Goal: Task Accomplishment & Management: Use online tool/utility

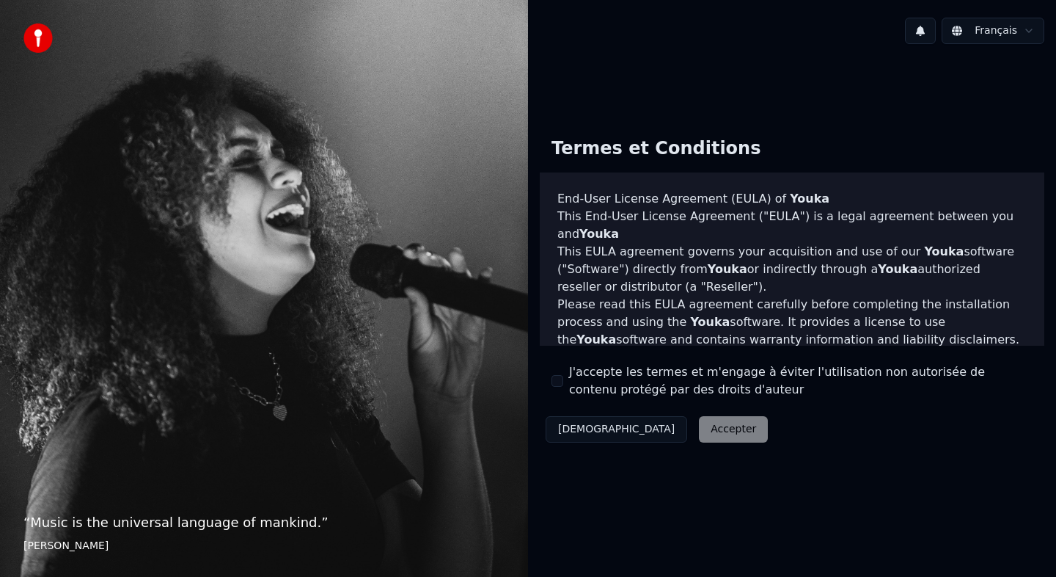
click at [582, 388] on label "J'accepte les termes et m'engage à éviter l'utilisation non autorisée de conten…" at bounding box center [801, 380] width 464 height 35
click at [563, 387] on button "J'accepte les termes et m'engage à éviter l'utilisation non autorisée de conten…" at bounding box center [558, 381] width 12 height 12
click at [699, 420] on button "Accepter" at bounding box center [733, 429] width 69 height 26
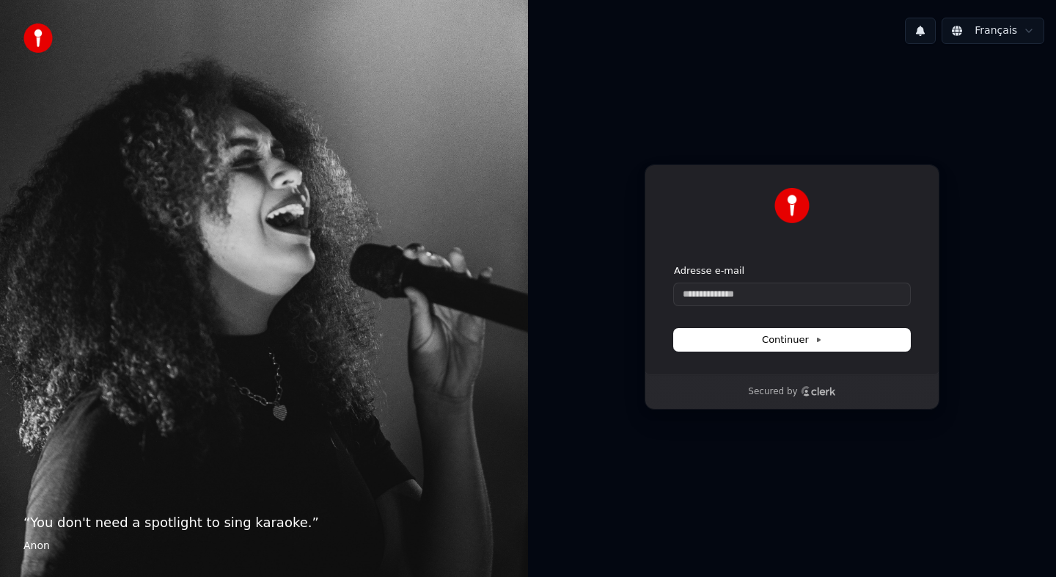
click at [763, 392] on p "Secured by" at bounding box center [772, 392] width 49 height 12
click at [746, 298] on input "Adresse e-mail" at bounding box center [792, 294] width 236 height 22
click at [796, 334] on span "Continuer" at bounding box center [792, 339] width 60 height 13
type input "**********"
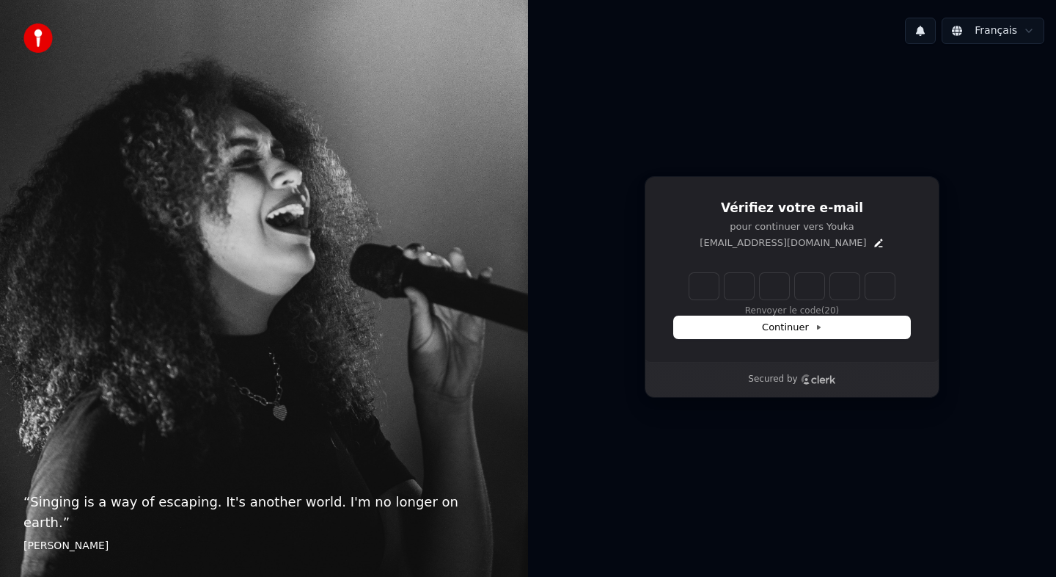
click at [706, 290] on input "Enter verification code" at bounding box center [792, 286] width 205 height 26
type input "******"
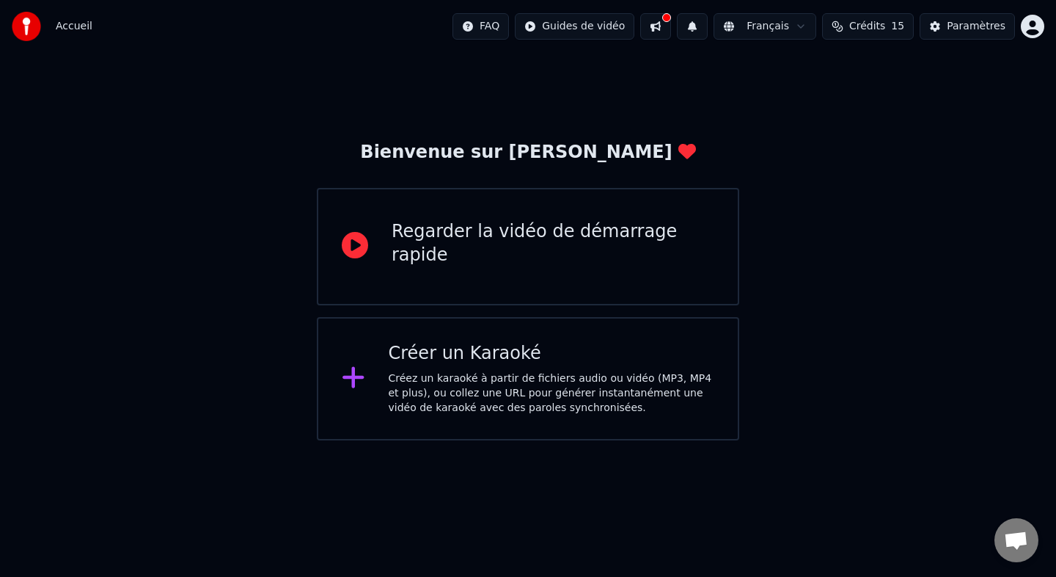
click at [508, 363] on div "Créer un Karaoké" at bounding box center [552, 353] width 326 height 23
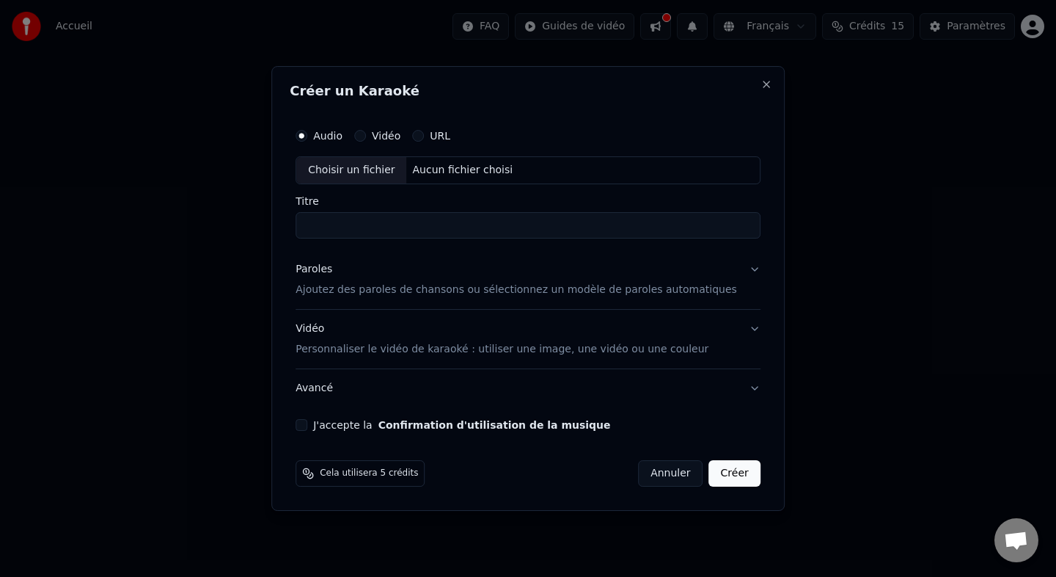
click at [472, 170] on div "Aucun fichier choisi" at bounding box center [463, 170] width 112 height 15
type input "**********"
click at [741, 265] on button "Paroles Ajoutez des paroles de chansons ou sélectionnez un modèle de paroles au…" at bounding box center [528, 279] width 465 height 59
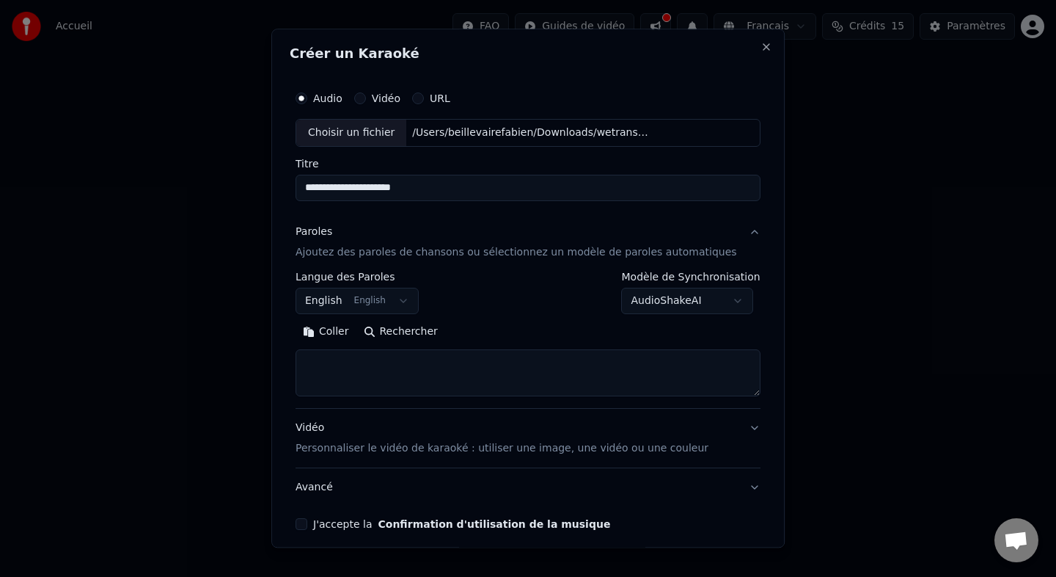
click at [409, 302] on button "English English" at bounding box center [357, 301] width 123 height 26
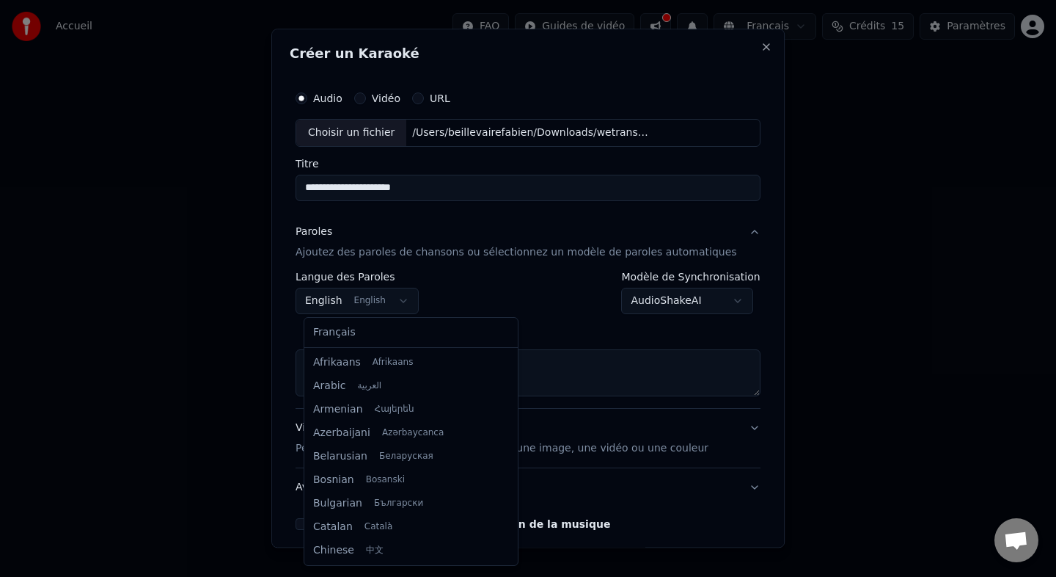
scroll to position [117, 0]
select select "**"
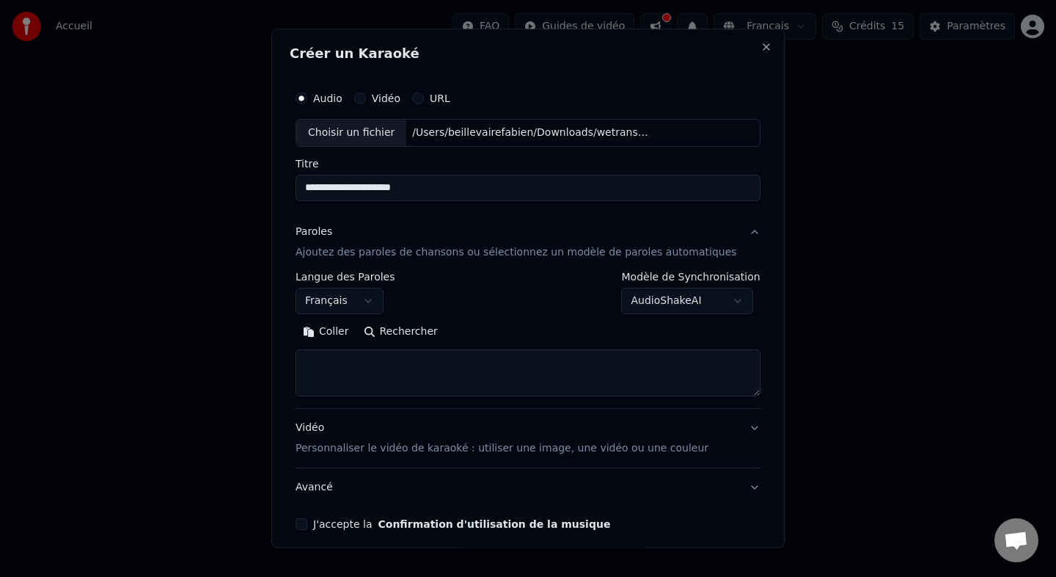
click at [462, 374] on textarea at bounding box center [528, 372] width 465 height 47
paste textarea "**********"
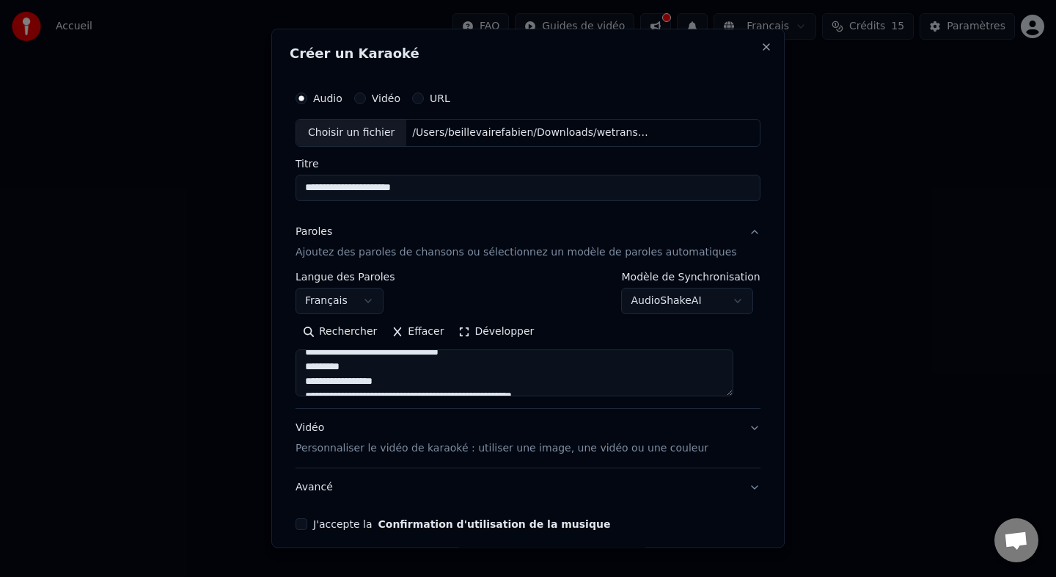
scroll to position [0, 0]
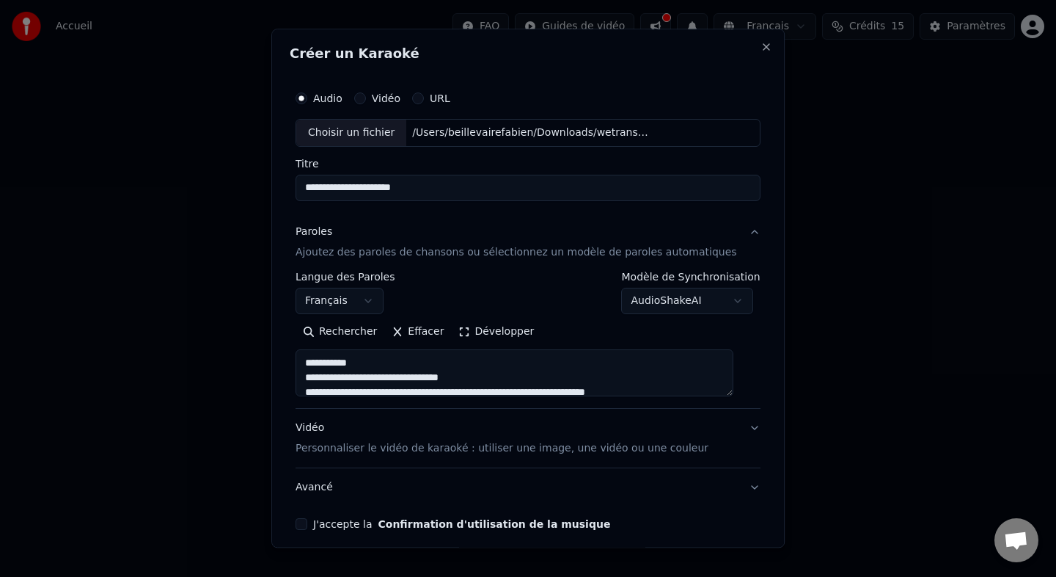
drag, startPoint x: 436, startPoint y: 366, endPoint x: 278, endPoint y: 357, distance: 158.7
click at [278, 357] on div "**********" at bounding box center [528, 288] width 514 height 519
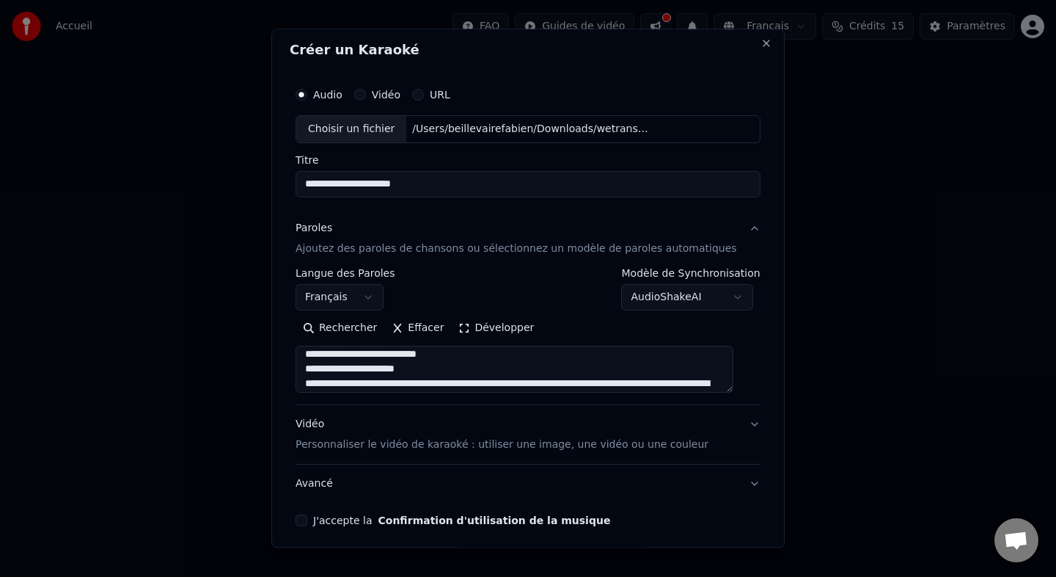
drag, startPoint x: 403, startPoint y: 351, endPoint x: 316, endPoint y: 333, distance: 89.2
click at [316, 334] on div "Rechercher Effacer Développer" at bounding box center [528, 354] width 465 height 76
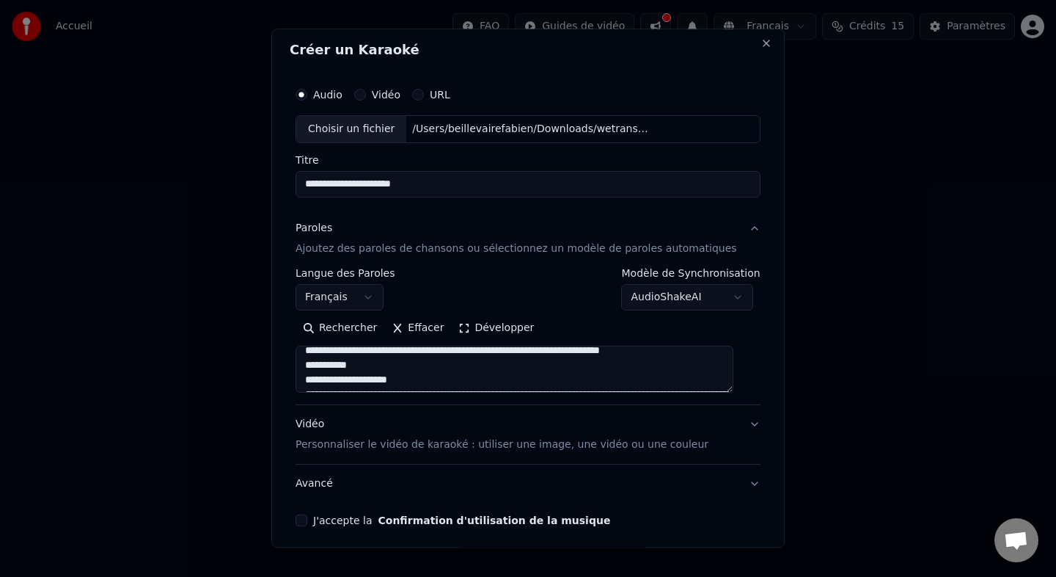
scroll to position [239, 0]
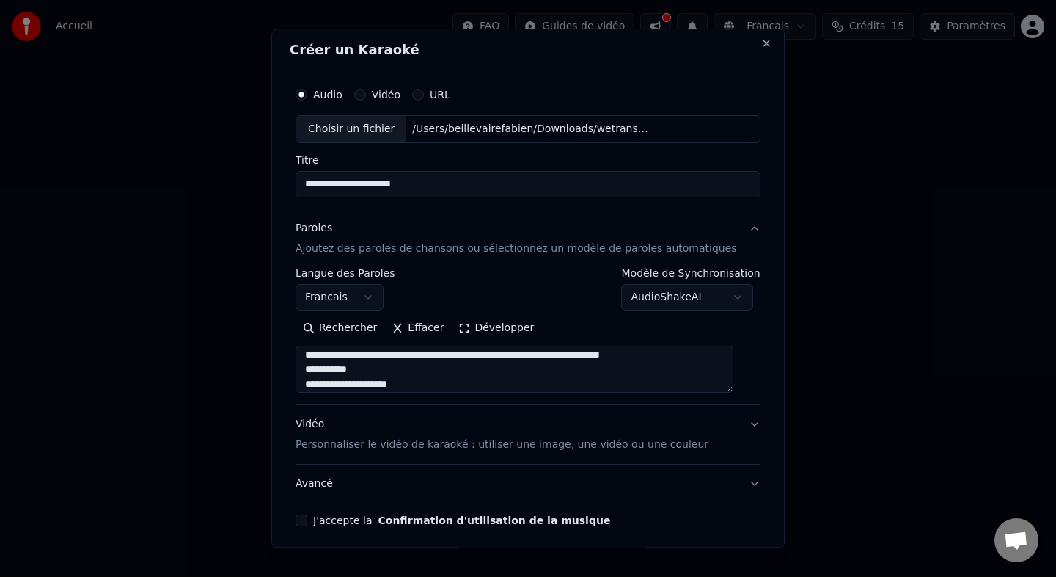
click at [340, 388] on textarea at bounding box center [515, 369] width 438 height 47
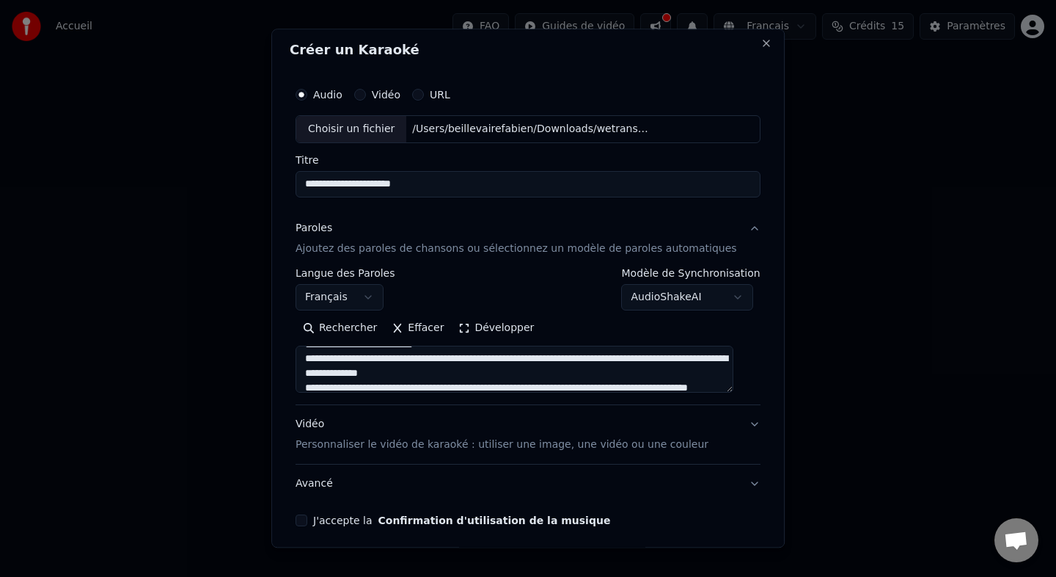
drag, startPoint x: 378, startPoint y: 384, endPoint x: 322, endPoint y: 375, distance: 56.4
click at [322, 375] on textarea at bounding box center [515, 369] width 438 height 47
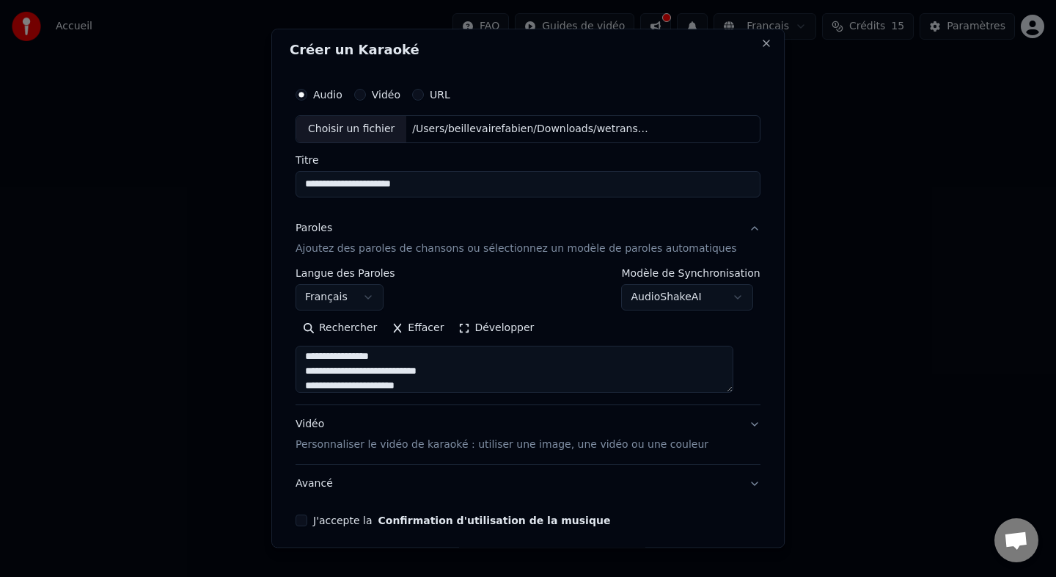
scroll to position [325, 0]
click at [363, 373] on textarea at bounding box center [515, 369] width 438 height 47
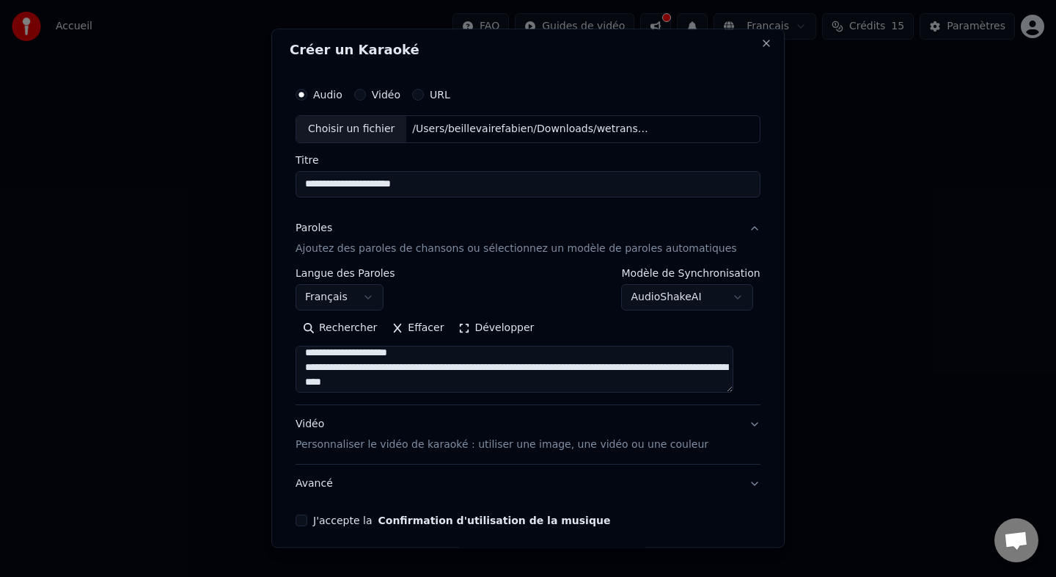
scroll to position [252, 0]
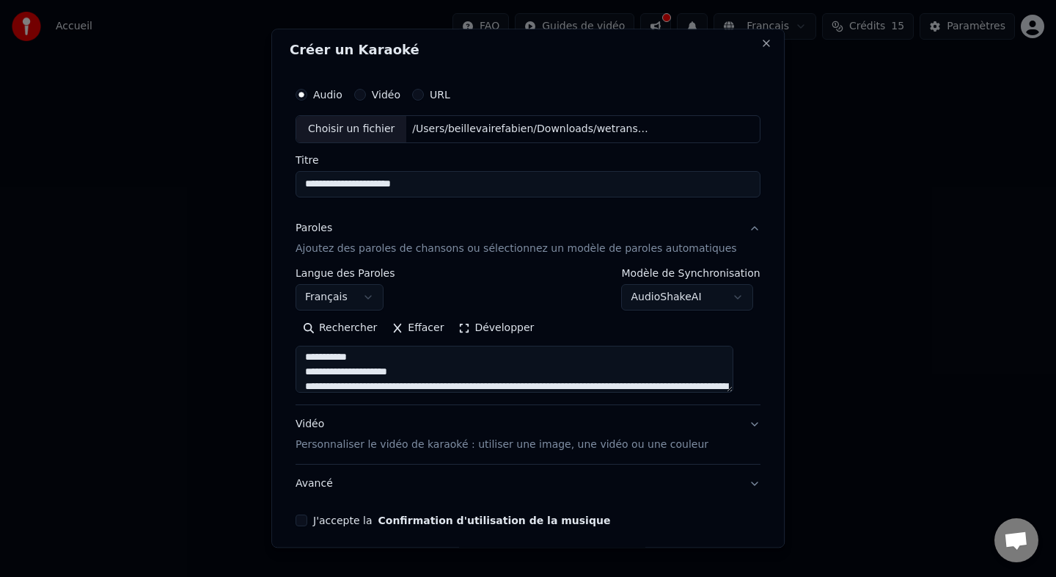
click at [415, 367] on textarea at bounding box center [515, 369] width 438 height 47
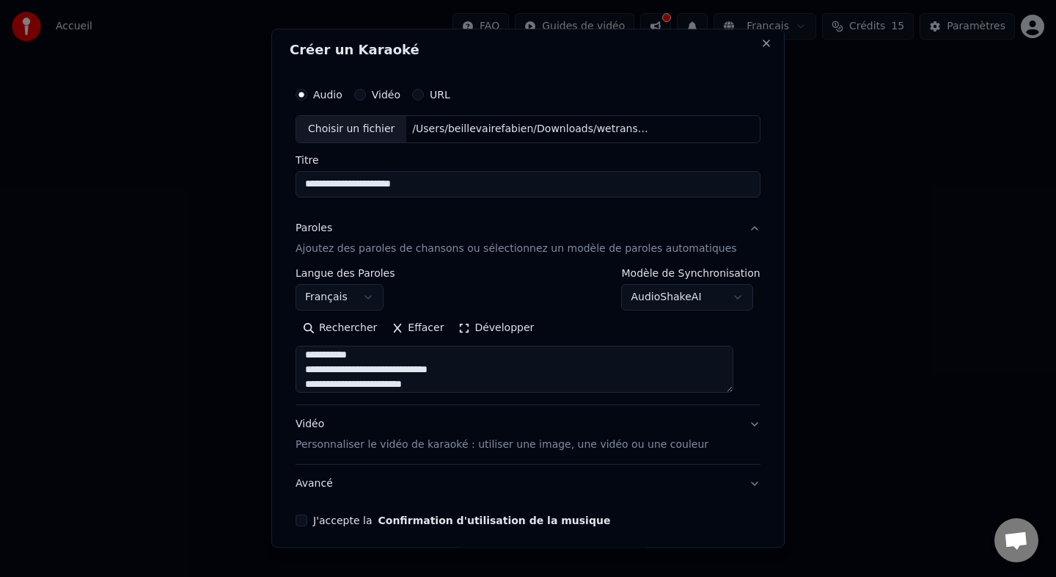
scroll to position [167, 0]
click at [392, 368] on textarea at bounding box center [515, 369] width 438 height 47
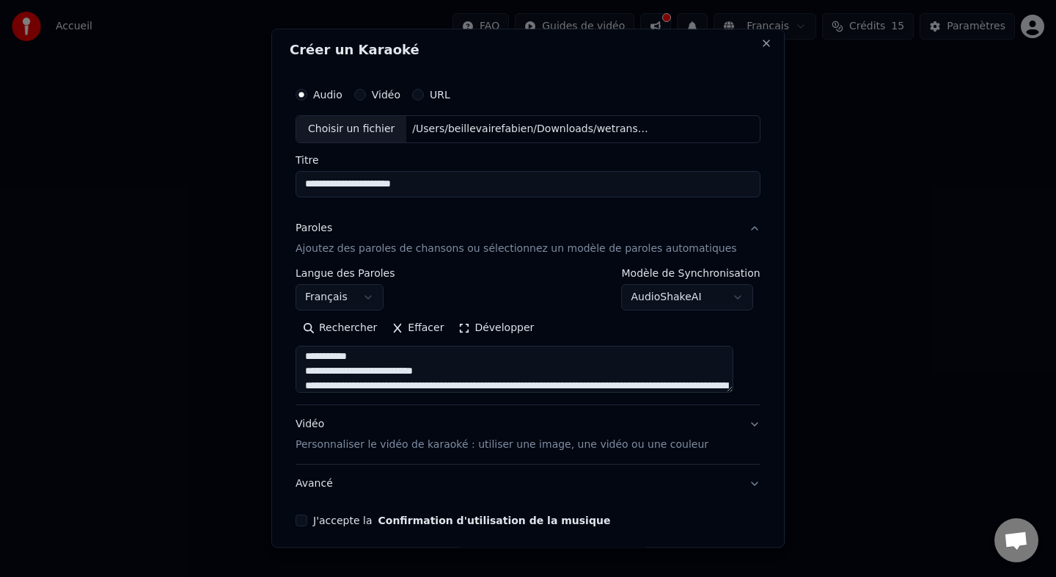
scroll to position [379, 0]
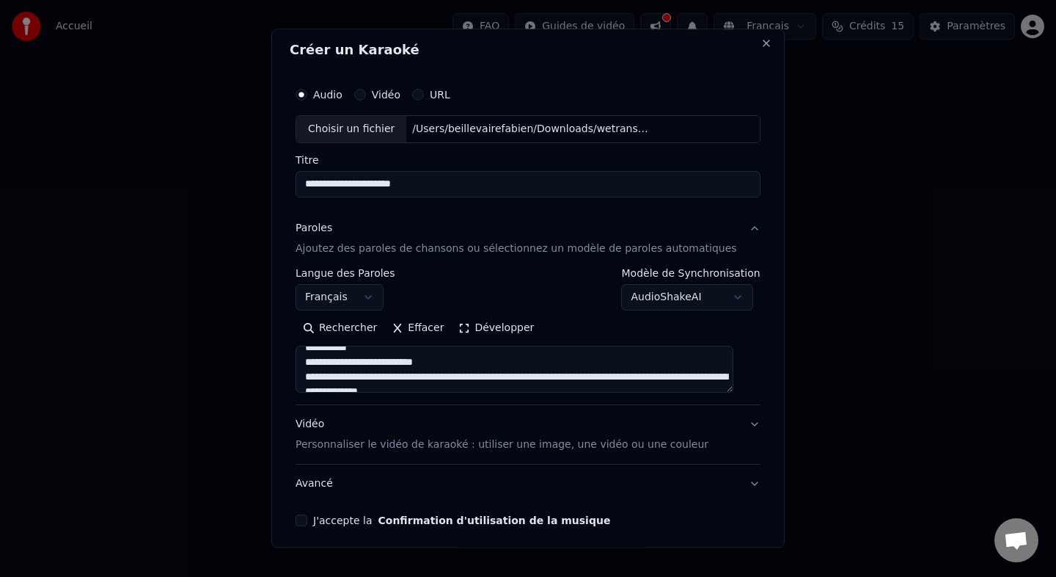
click at [394, 361] on textarea at bounding box center [515, 369] width 438 height 47
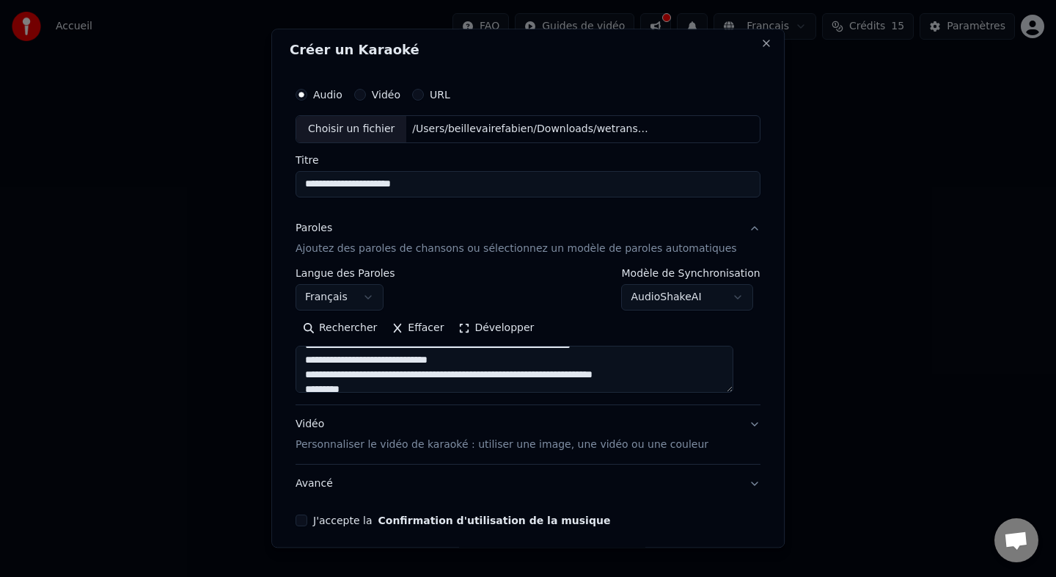
scroll to position [457, 0]
click at [390, 357] on textarea at bounding box center [515, 369] width 438 height 47
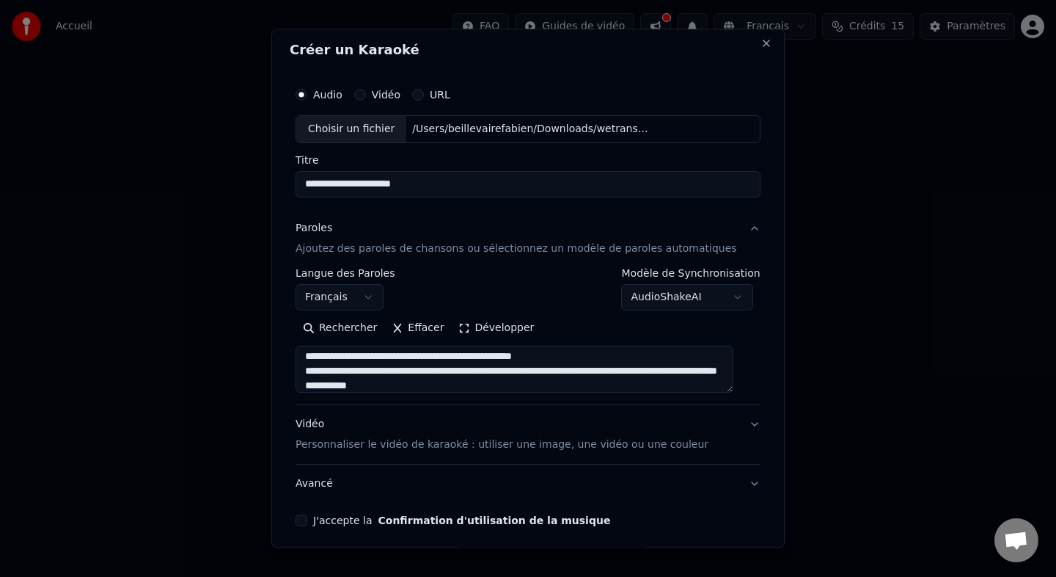
click at [374, 358] on textarea at bounding box center [515, 369] width 438 height 47
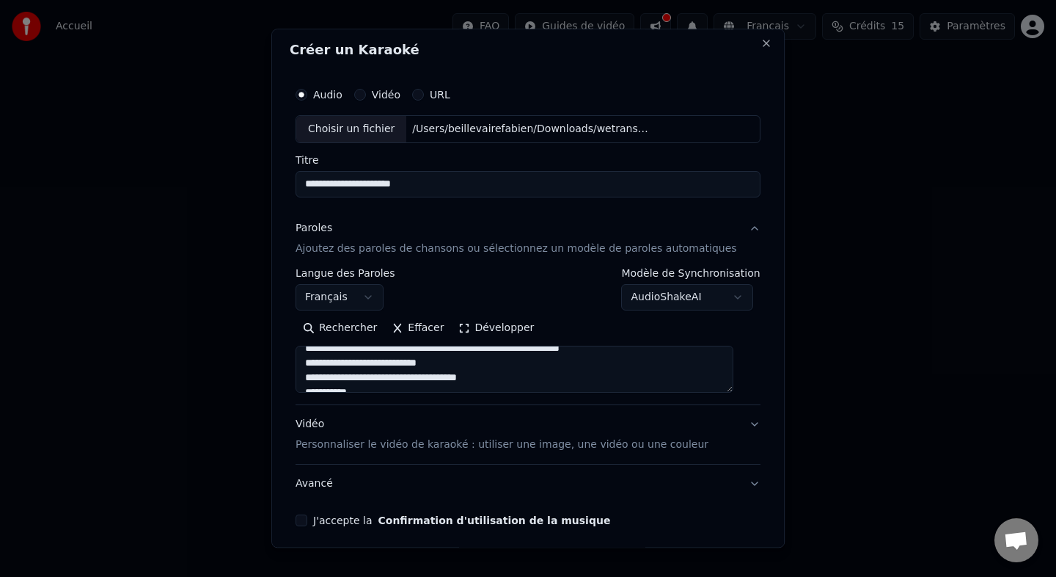
scroll to position [557, 0]
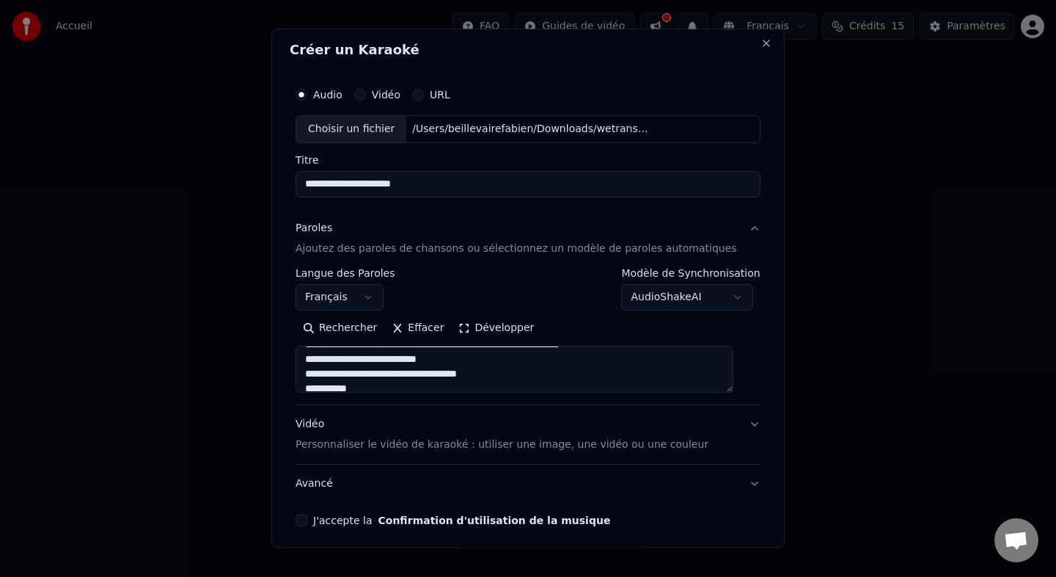
click at [383, 359] on textarea at bounding box center [515, 369] width 438 height 47
click at [384, 367] on textarea at bounding box center [515, 369] width 438 height 47
click at [383, 370] on textarea at bounding box center [515, 369] width 438 height 47
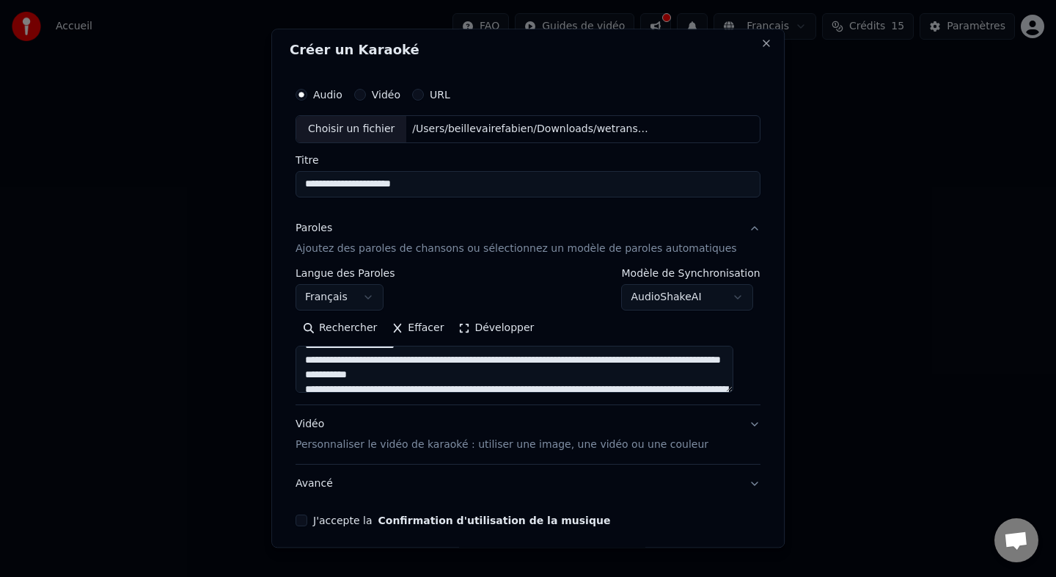
scroll to position [686, 0]
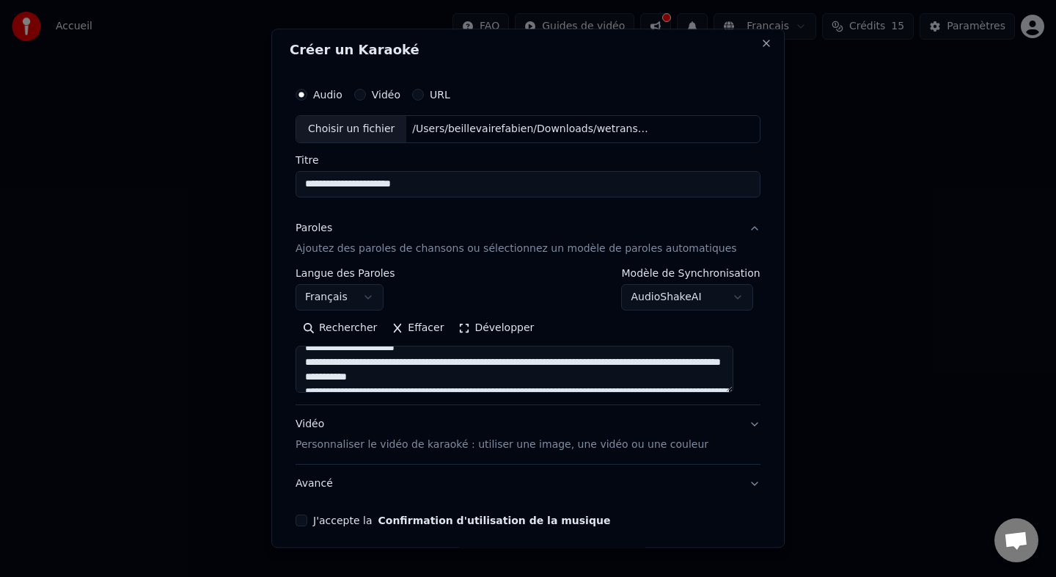
click at [381, 363] on textarea at bounding box center [515, 369] width 438 height 47
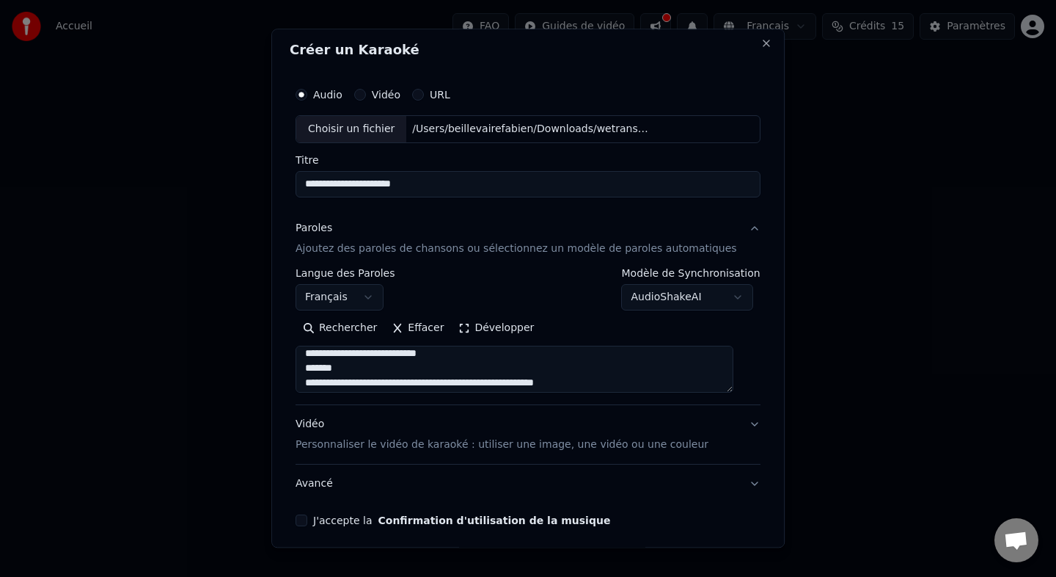
scroll to position [767, 0]
click at [381, 371] on textarea at bounding box center [515, 369] width 438 height 47
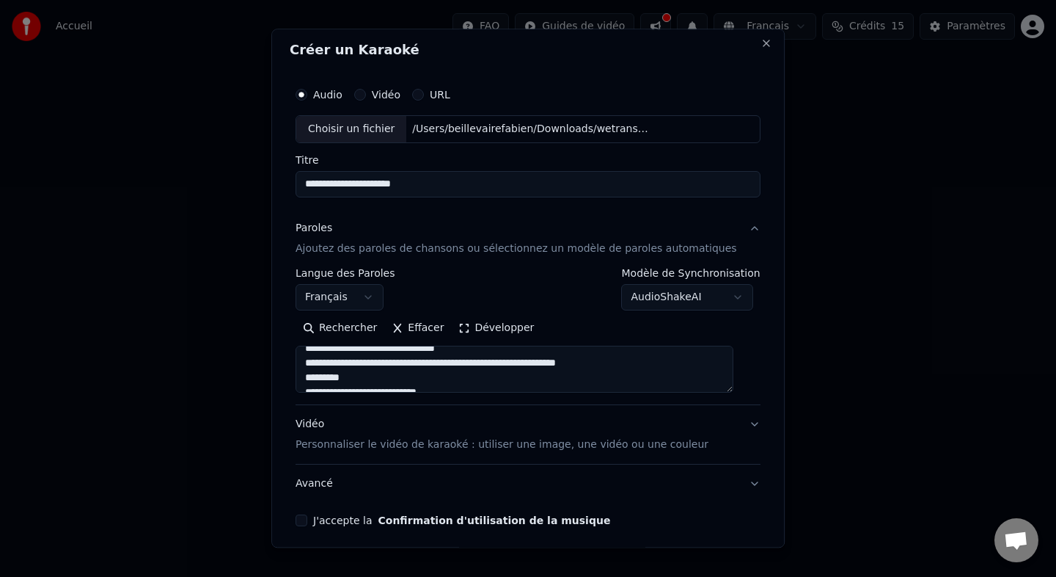
scroll to position [822, 0]
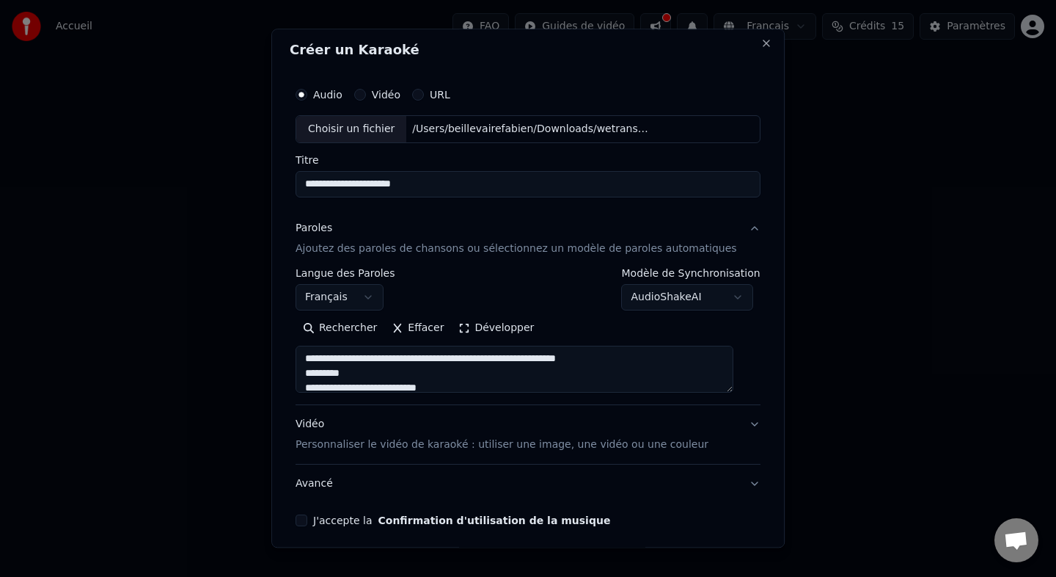
click at [366, 374] on textarea at bounding box center [515, 369] width 438 height 47
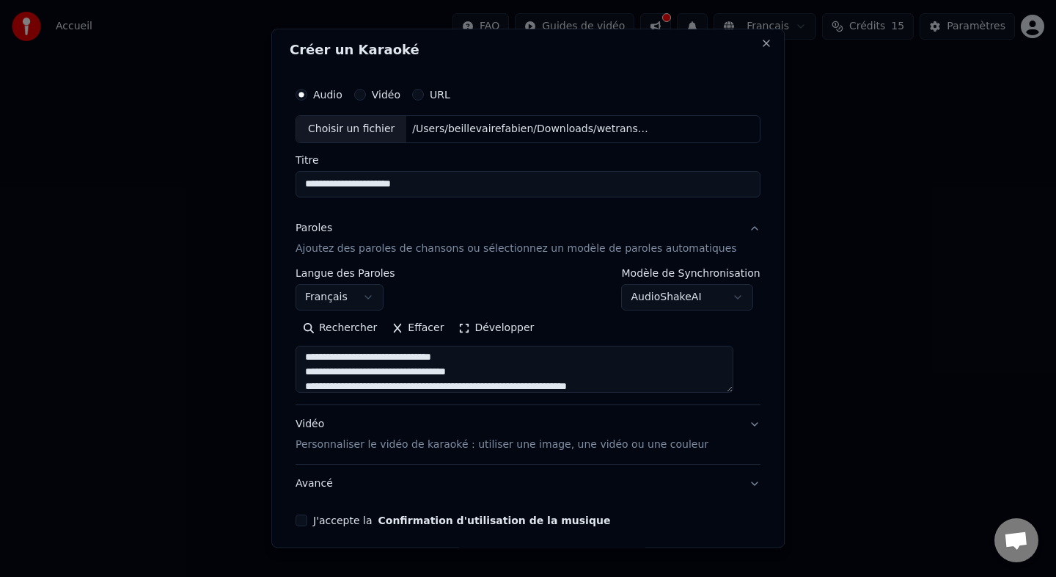
scroll to position [868, 0]
click at [365, 385] on textarea at bounding box center [515, 369] width 438 height 47
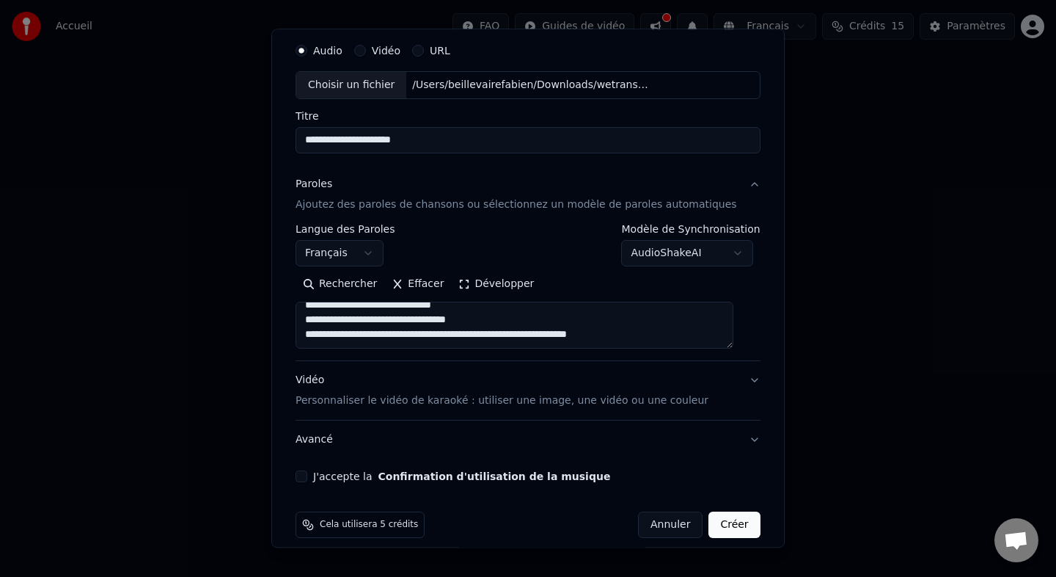
scroll to position [62, 0]
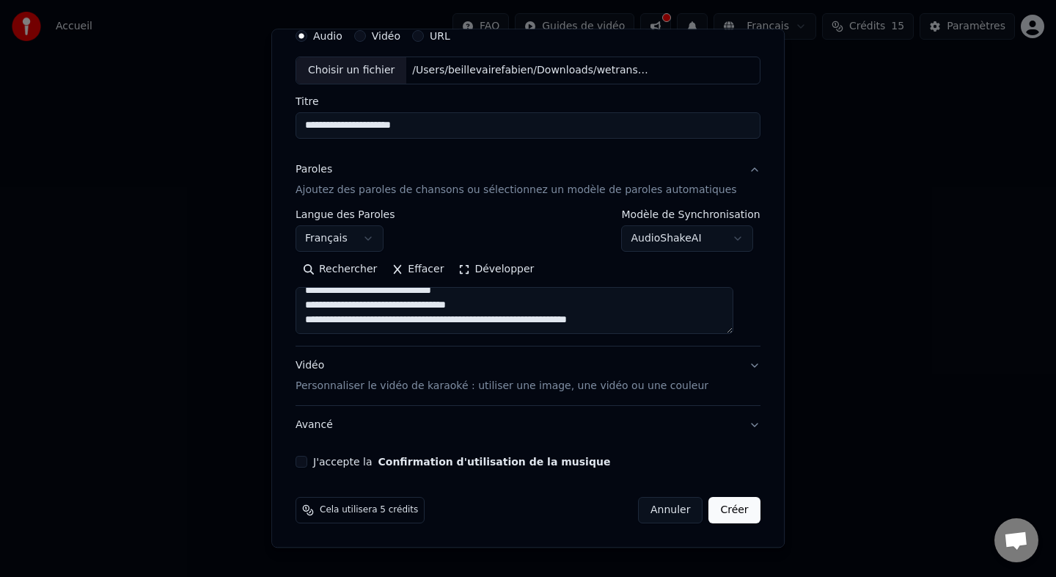
type textarea "**********"
click at [319, 459] on div "J'accepte la Confirmation d'utilisation de la musique" at bounding box center [528, 462] width 465 height 12
click at [307, 463] on button "J'accepte la Confirmation d'utilisation de la musique" at bounding box center [302, 462] width 12 height 12
click at [726, 515] on button "Créer" at bounding box center [734, 510] width 51 height 26
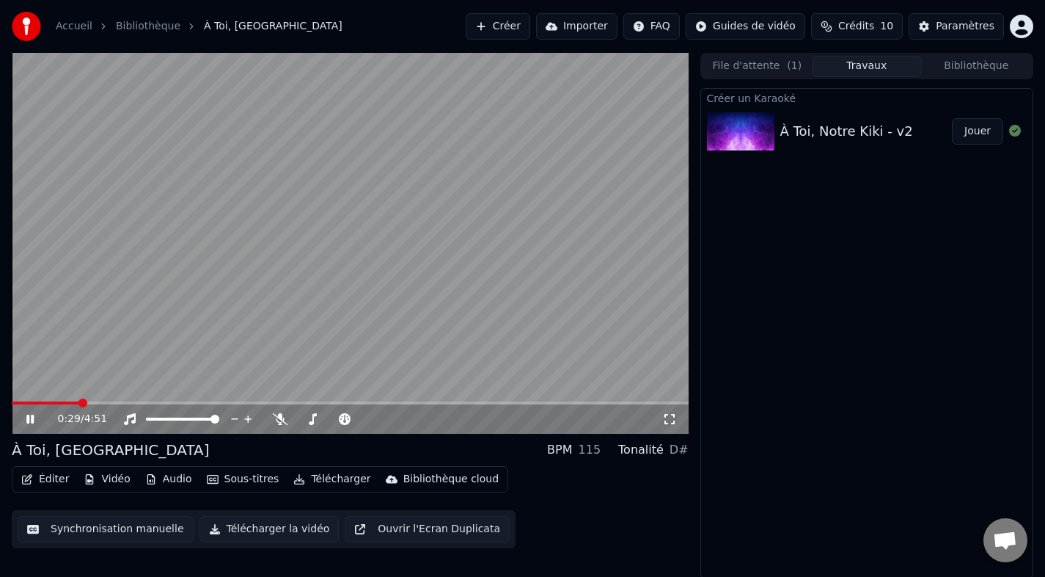
click at [29, 420] on icon at bounding box center [40, 419] width 34 height 12
click at [302, 483] on button "Télécharger" at bounding box center [332, 479] width 89 height 21
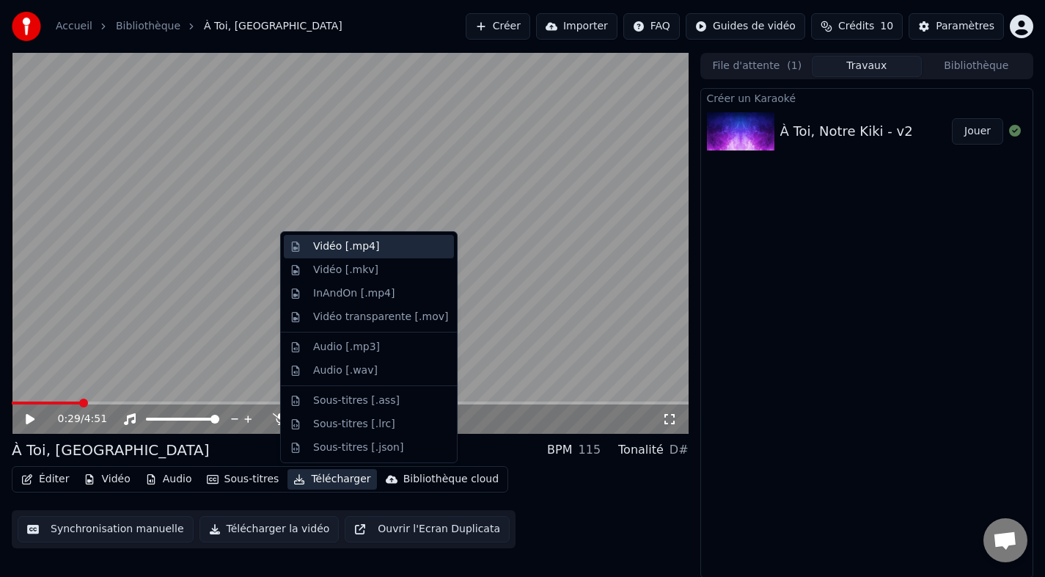
click at [382, 243] on div "Vidéo [.mp4]" at bounding box center [380, 246] width 135 height 15
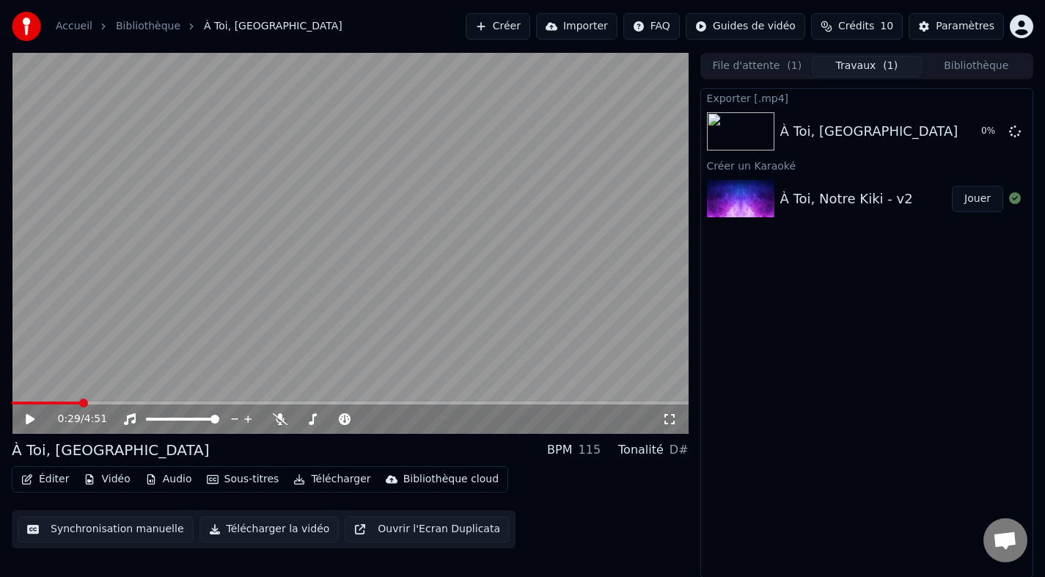
click at [32, 423] on icon at bounding box center [40, 419] width 34 height 12
click at [34, 417] on icon at bounding box center [40, 419] width 34 height 12
click at [204, 166] on video at bounding box center [350, 243] width 677 height 381
click at [222, 216] on video at bounding box center [350, 243] width 677 height 381
click at [962, 136] on button "Afficher" at bounding box center [971, 131] width 65 height 26
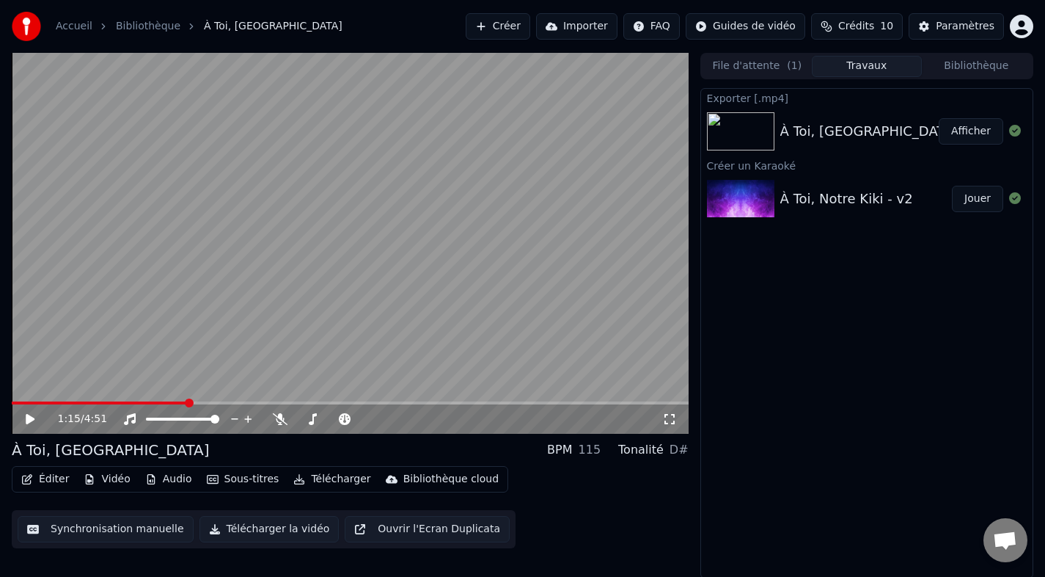
click at [142, 24] on link "Bibliothèque" at bounding box center [148, 26] width 65 height 15
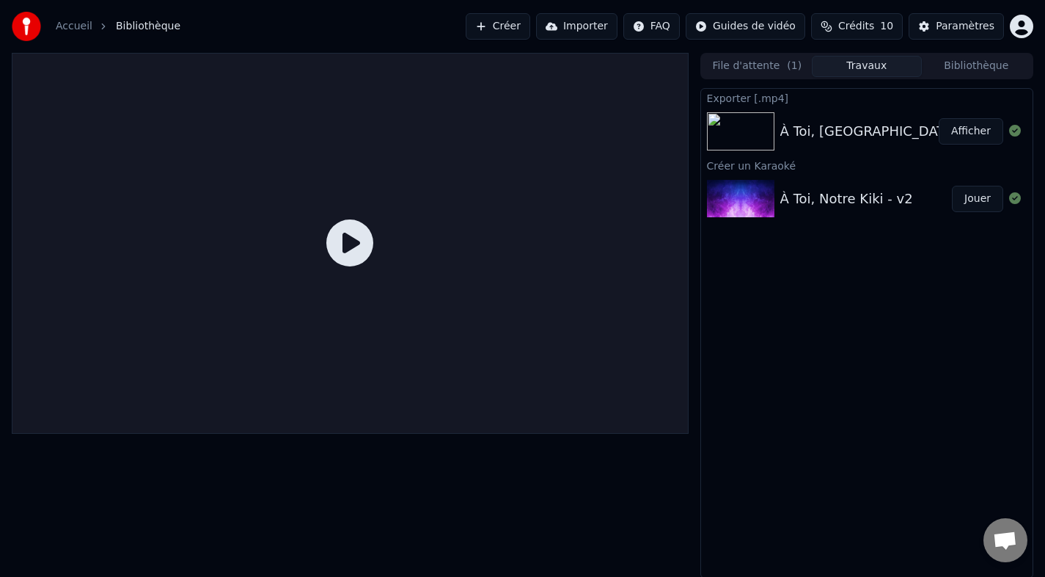
click at [967, 197] on button "Jouer" at bounding box center [977, 199] width 51 height 26
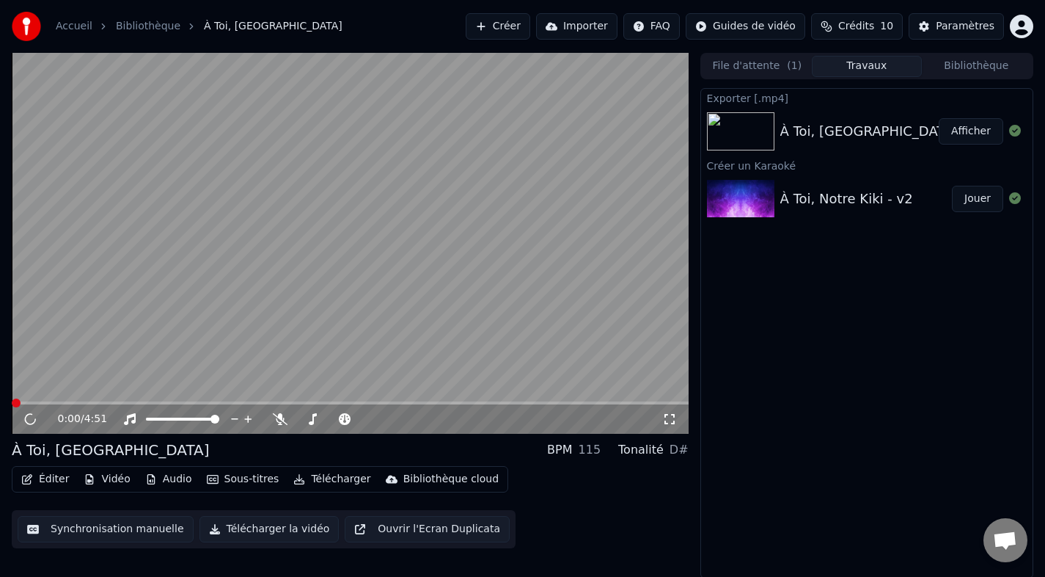
click at [130, 32] on link "Bibliothèque" at bounding box center [148, 26] width 65 height 15
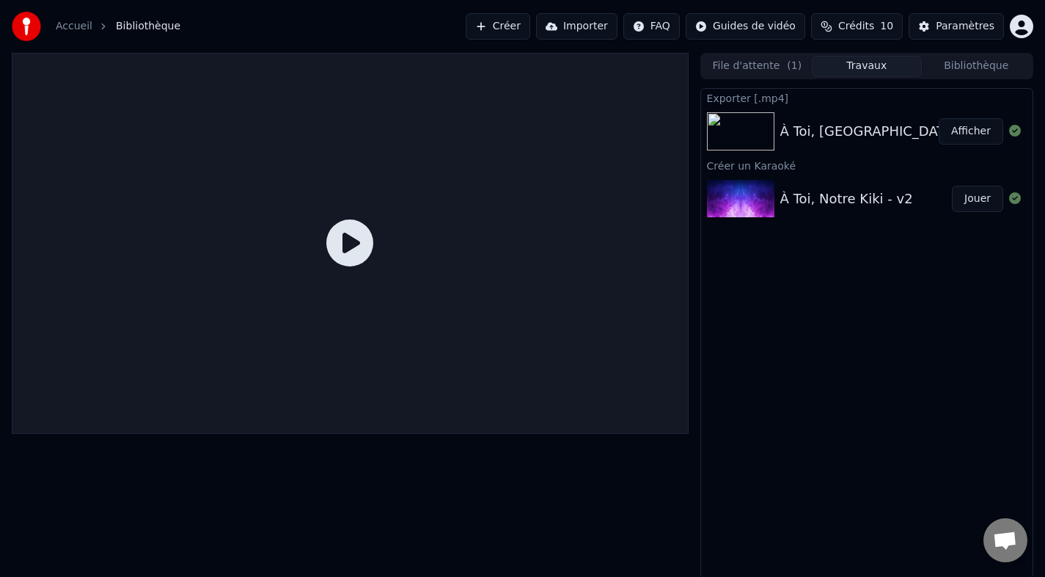
click at [84, 26] on link "Accueil" at bounding box center [74, 26] width 37 height 15
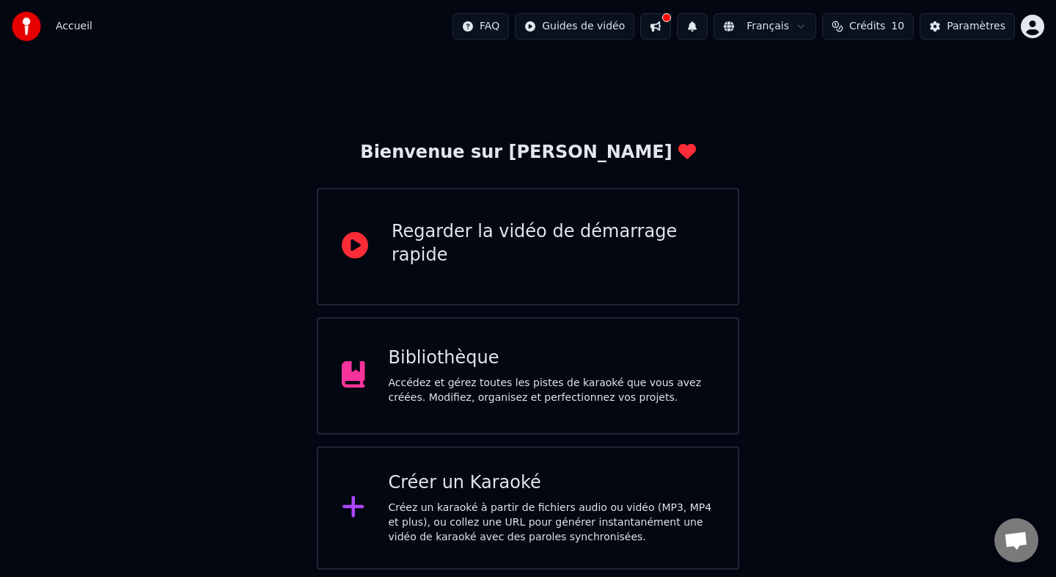
click at [445, 500] on div "Créez un karaoké à partir de fichiers audio ou vidéo (MP3, MP4 et plus), ou col…" at bounding box center [552, 522] width 326 height 44
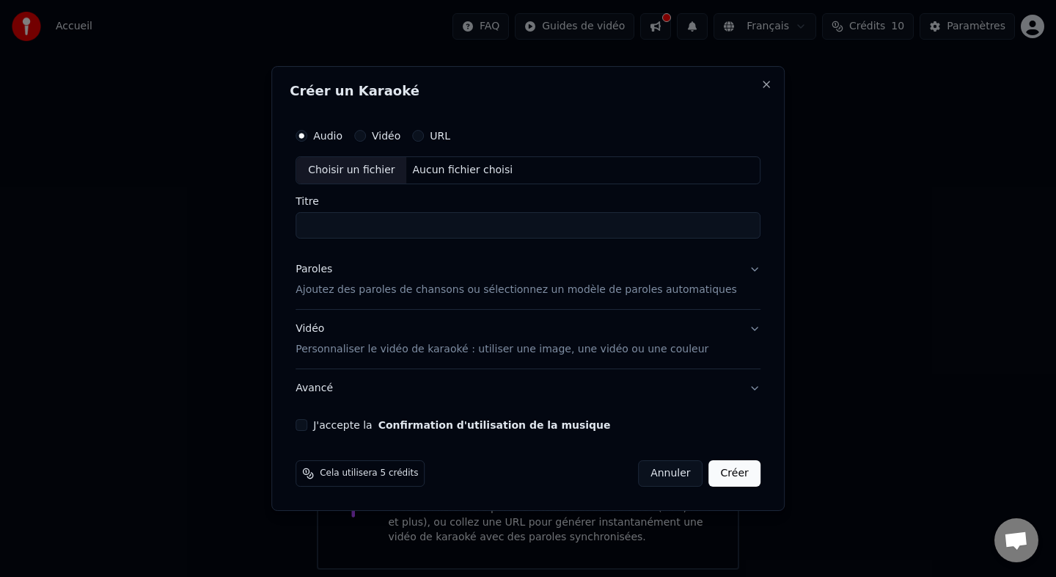
click at [461, 172] on div "Aucun fichier choisi" at bounding box center [463, 170] width 112 height 15
click at [628, 324] on div "Vidéo Personnaliser le vidéo de karaoké : utiliser une image, une vidéo ou une …" at bounding box center [502, 338] width 413 height 35
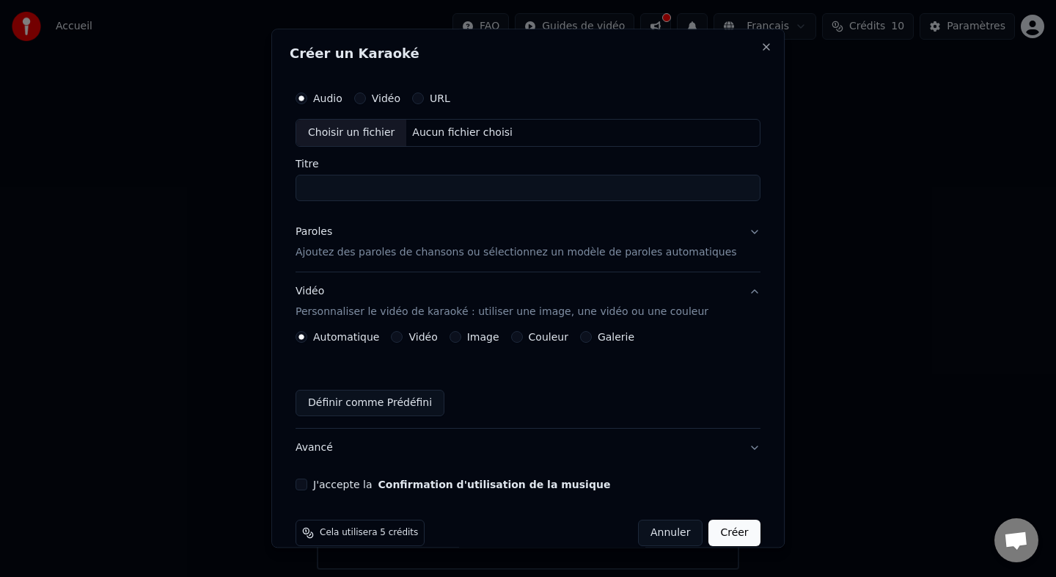
click at [485, 340] on label "Image" at bounding box center [483, 337] width 32 height 10
click at [461, 340] on button "Image" at bounding box center [456, 337] width 12 height 12
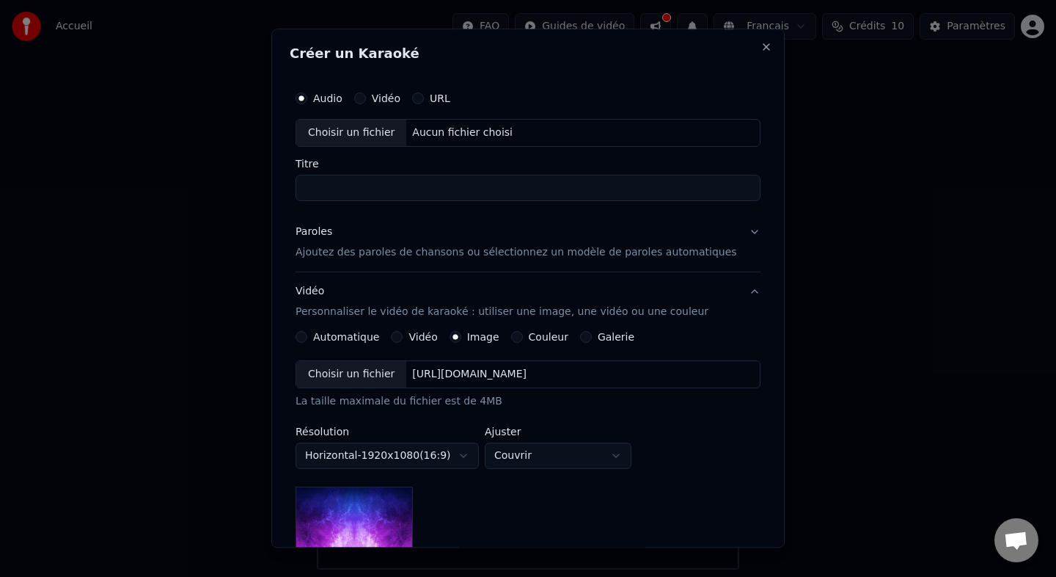
click at [389, 97] on label "Vidéo" at bounding box center [386, 98] width 29 height 10
click at [366, 97] on button "Vidéo" at bounding box center [360, 98] width 12 height 12
click at [330, 95] on label "Audio" at bounding box center [327, 98] width 29 height 10
click at [307, 95] on button "Audio" at bounding box center [302, 98] width 12 height 12
click at [341, 115] on div "Audio Vidéo URL Choisir un fichier Aucun fichier choisi" at bounding box center [528, 115] width 465 height 63
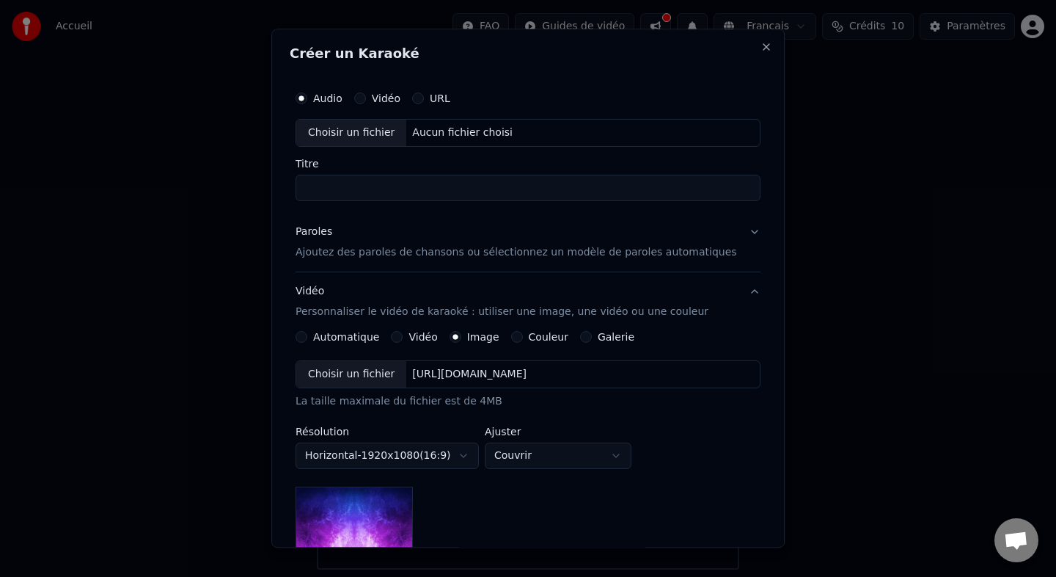
click at [340, 130] on div "Choisir un fichier" at bounding box center [351, 133] width 110 height 26
type input "**********"
click at [434, 255] on p "Ajoutez des paroles de chansons ou sélectionnez un modèle de paroles automatiqu…" at bounding box center [517, 252] width 442 height 15
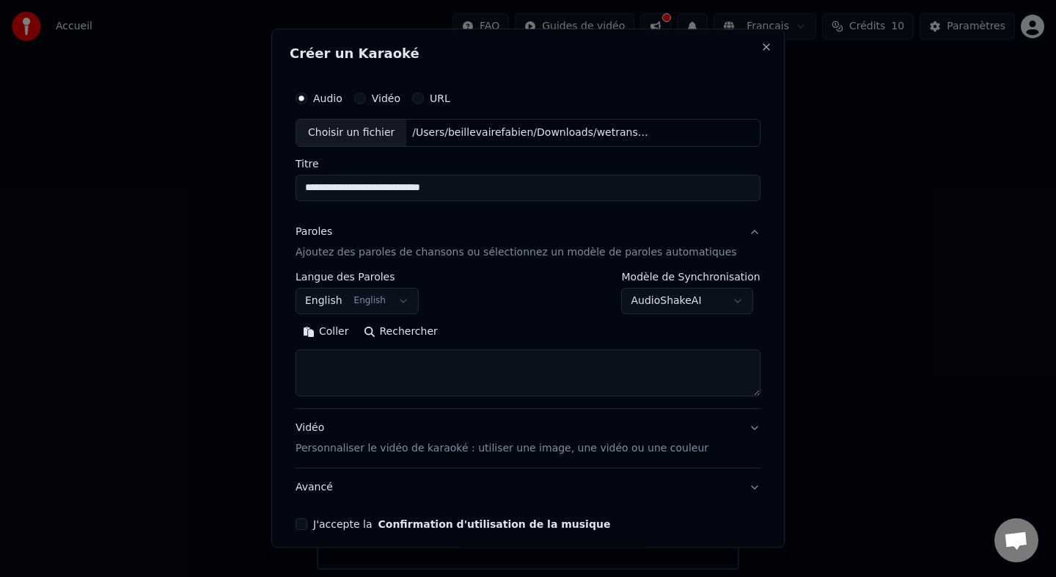
click at [431, 356] on textarea at bounding box center [528, 372] width 465 height 47
paste textarea "**********"
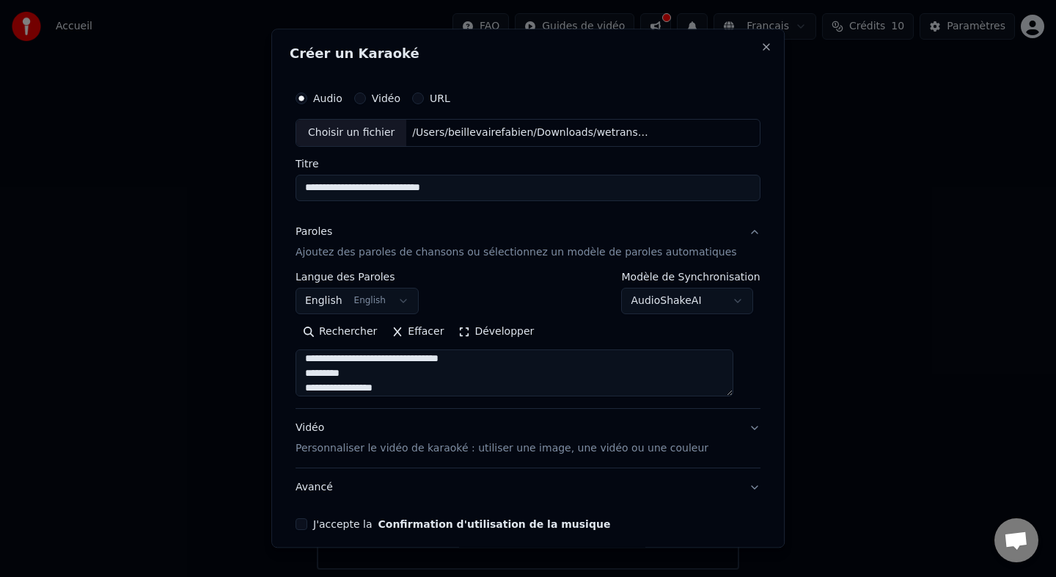
scroll to position [90, 0]
click at [436, 376] on textarea at bounding box center [515, 372] width 438 height 47
type textarea "**********"
drag, startPoint x: 417, startPoint y: 389, endPoint x: 316, endPoint y: 347, distance: 109.5
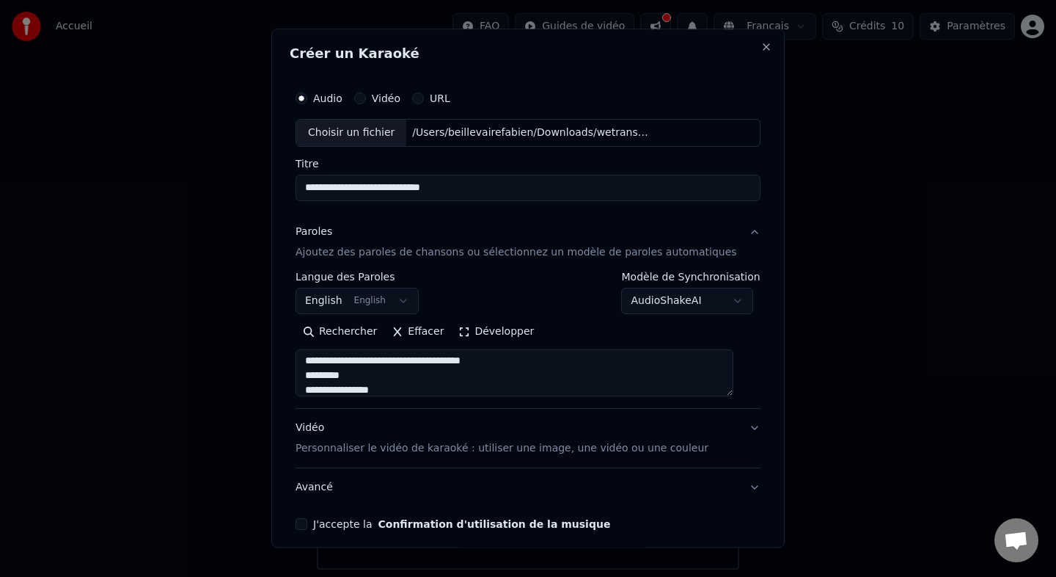
click at [316, 347] on div "Rechercher Effacer Développer" at bounding box center [528, 358] width 465 height 76
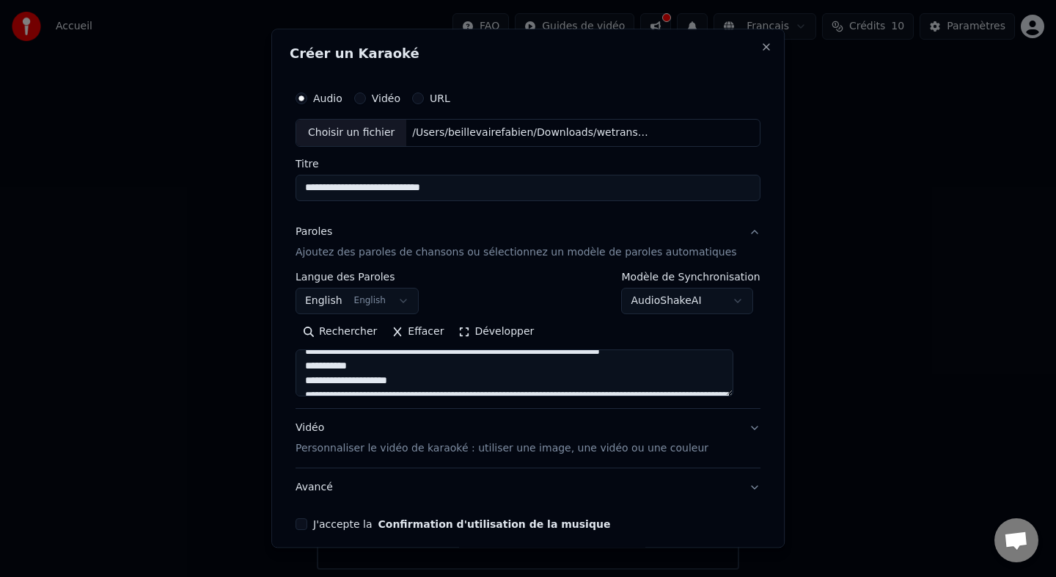
scroll to position [252, 0]
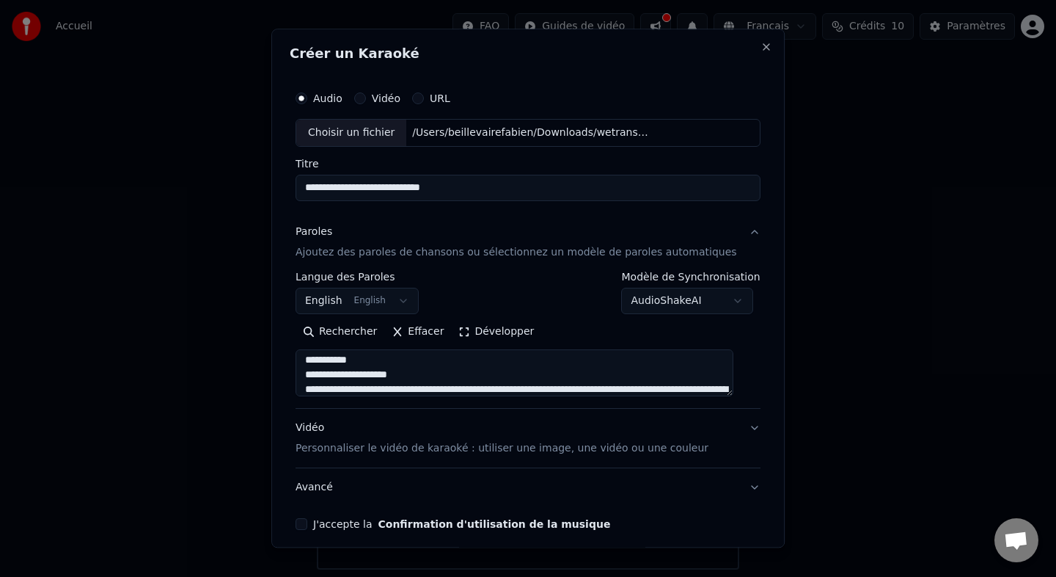
click at [379, 376] on textarea at bounding box center [515, 372] width 438 height 47
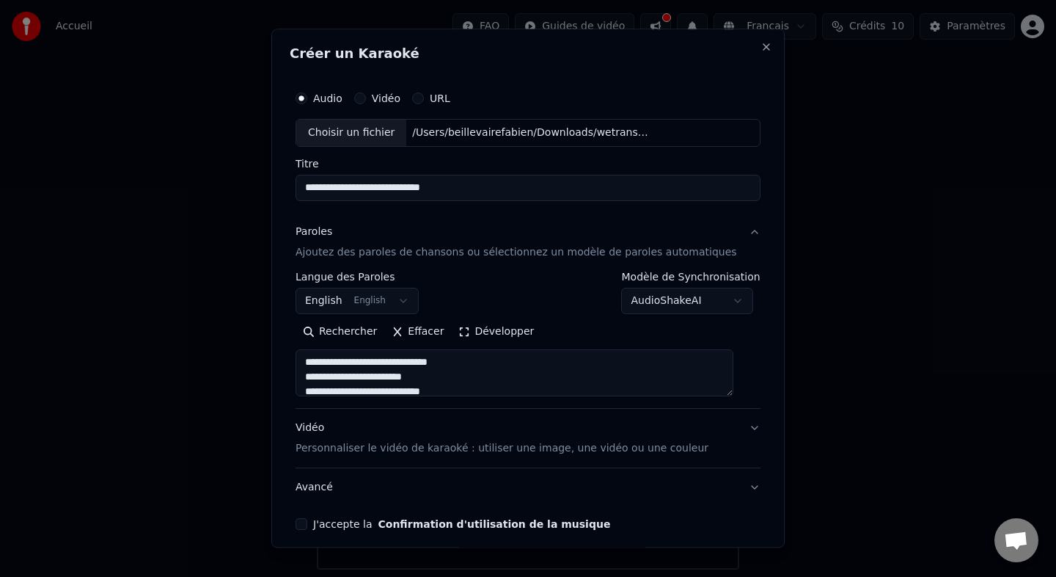
scroll to position [166, 0]
click at [389, 380] on textarea at bounding box center [515, 372] width 438 height 47
click at [363, 391] on textarea at bounding box center [515, 372] width 438 height 47
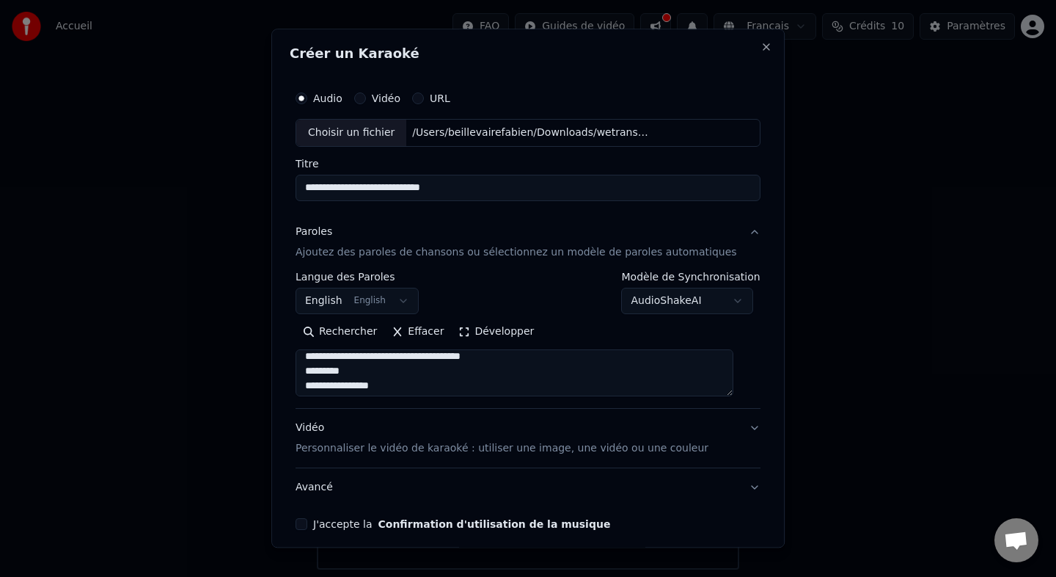
click at [371, 384] on textarea at bounding box center [515, 372] width 438 height 47
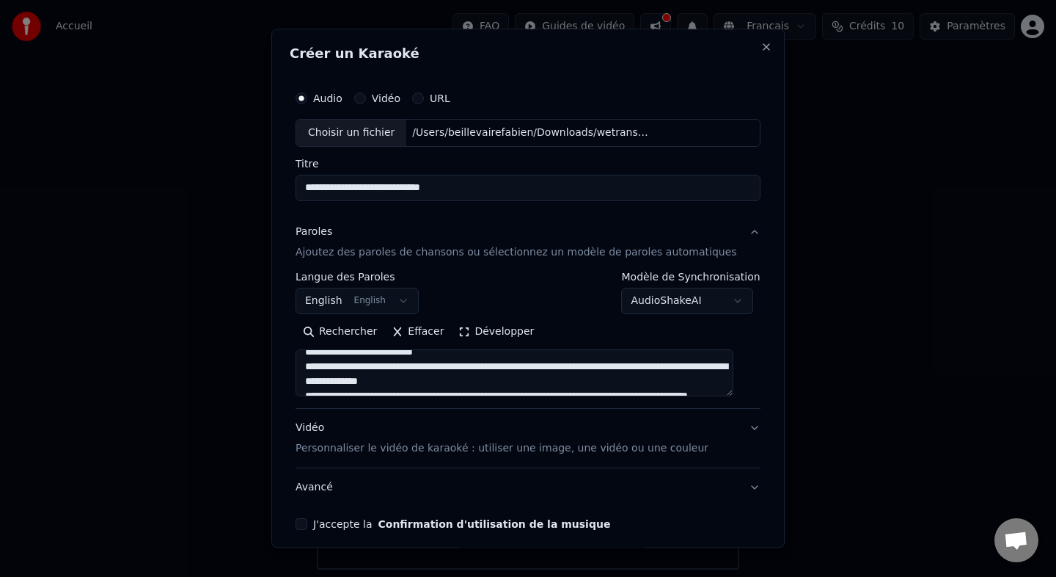
scroll to position [370, 0]
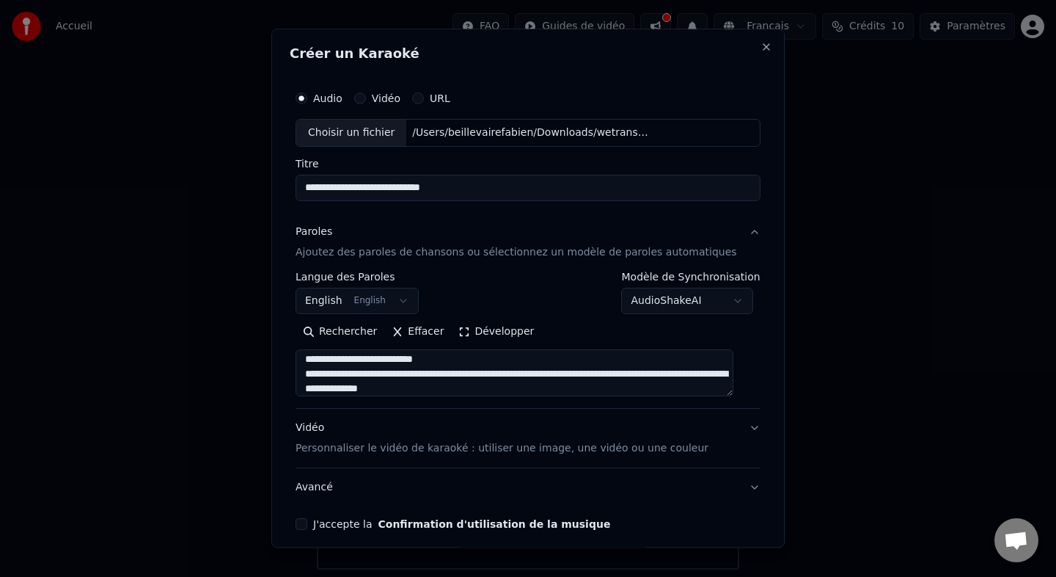
click at [387, 355] on textarea at bounding box center [515, 372] width 438 height 47
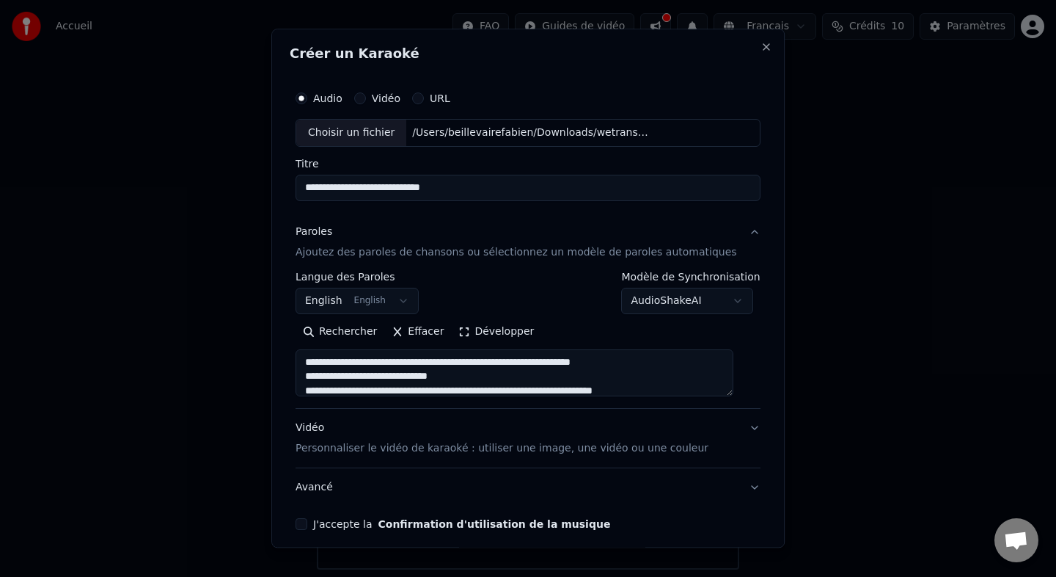
scroll to position [425, 0]
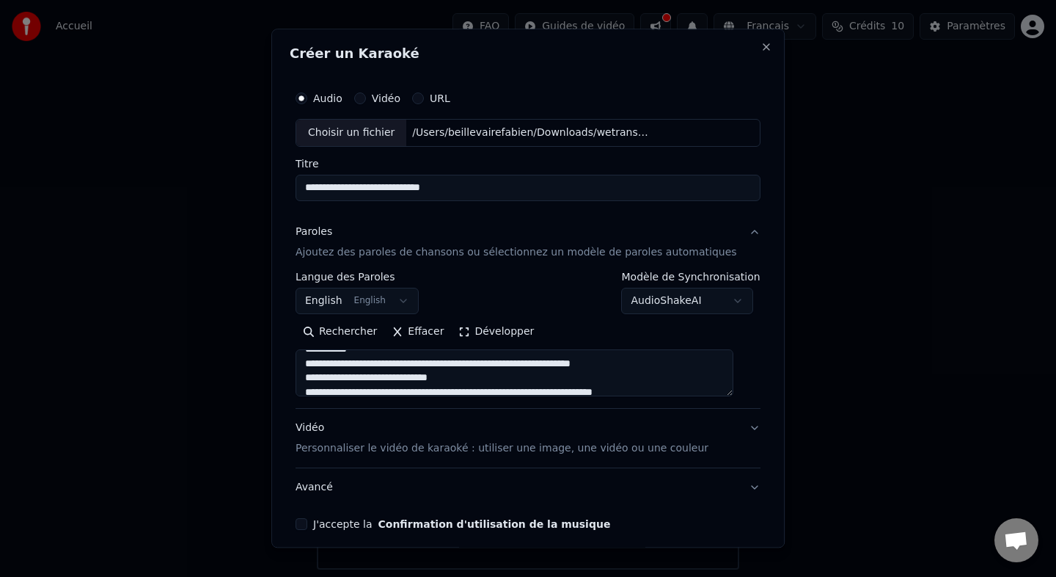
click at [382, 373] on textarea at bounding box center [515, 372] width 438 height 47
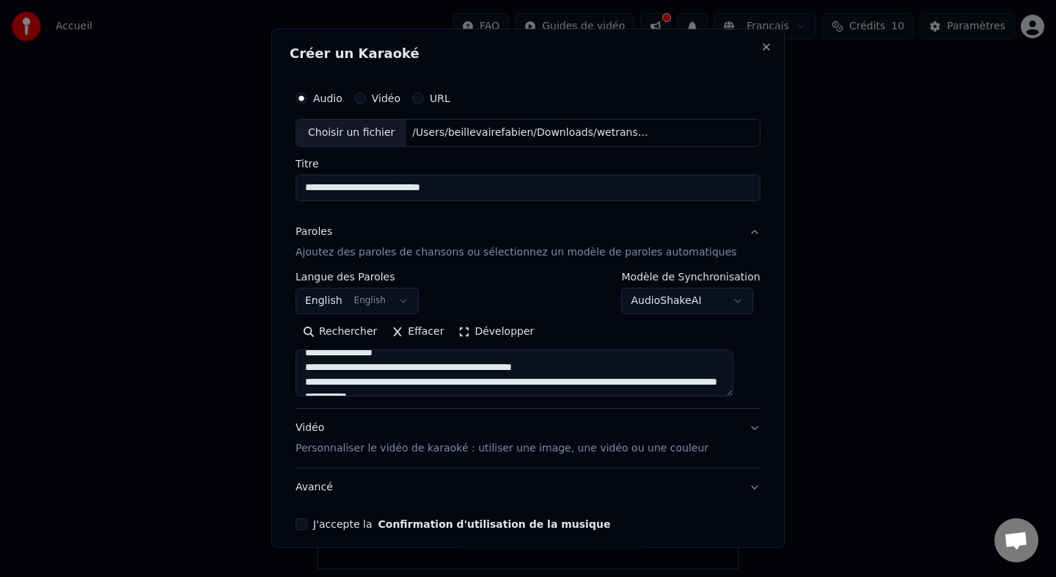
scroll to position [481, 0]
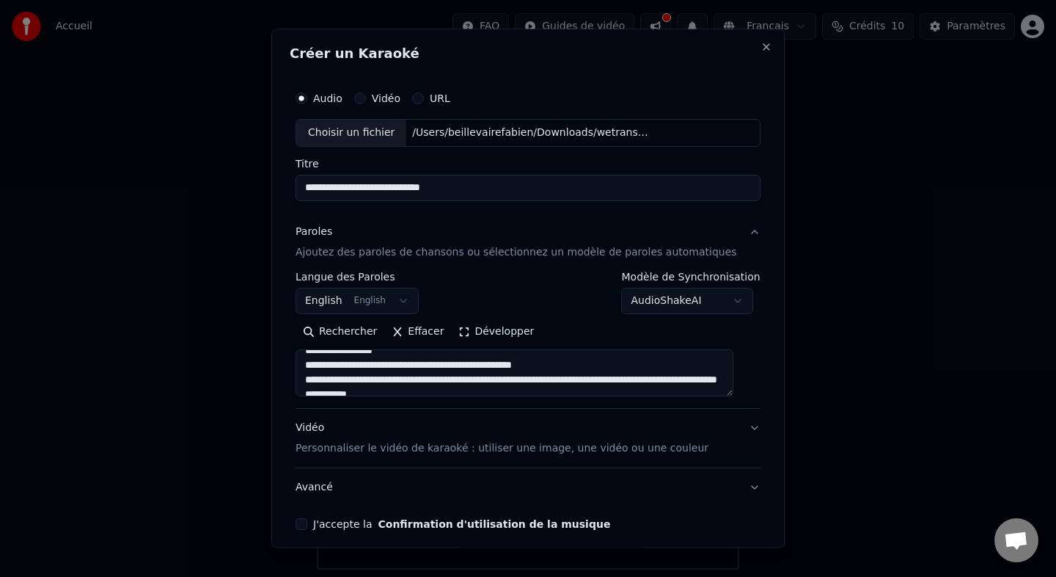
click at [376, 365] on textarea at bounding box center [515, 372] width 438 height 47
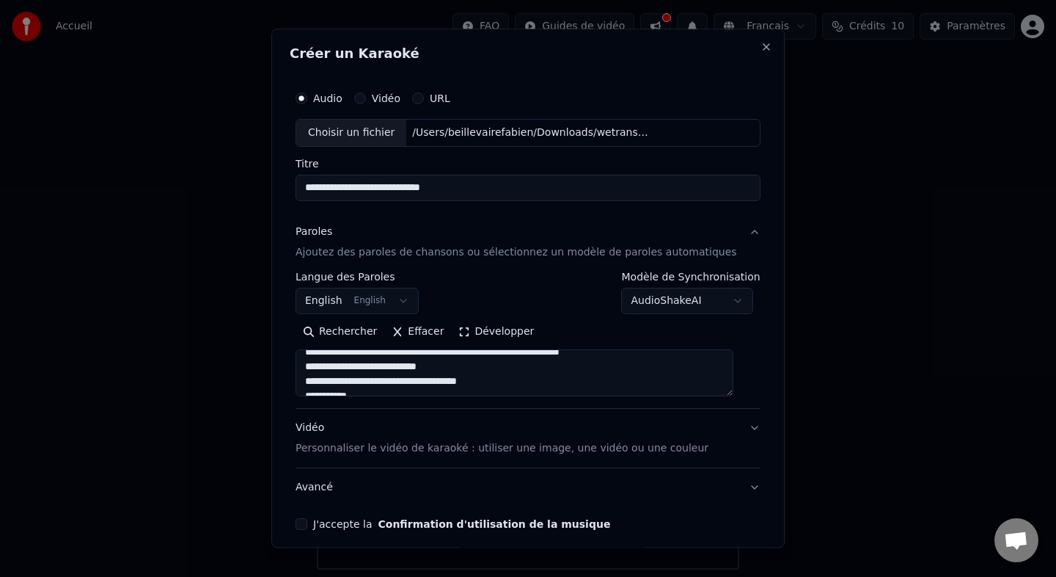
scroll to position [549, 0]
click at [390, 359] on textarea at bounding box center [515, 372] width 438 height 47
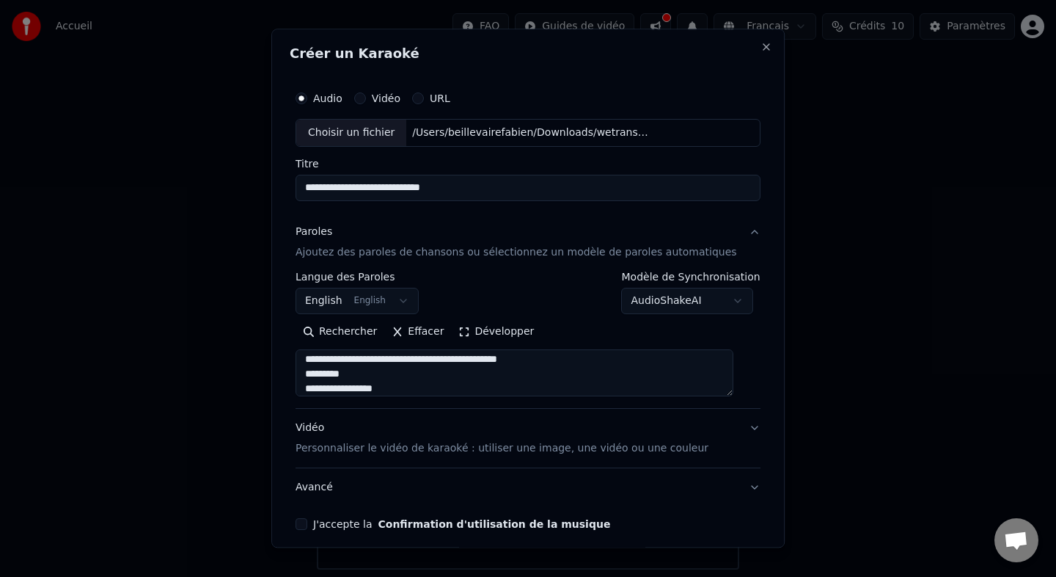
click at [381, 363] on textarea at bounding box center [515, 372] width 438 height 47
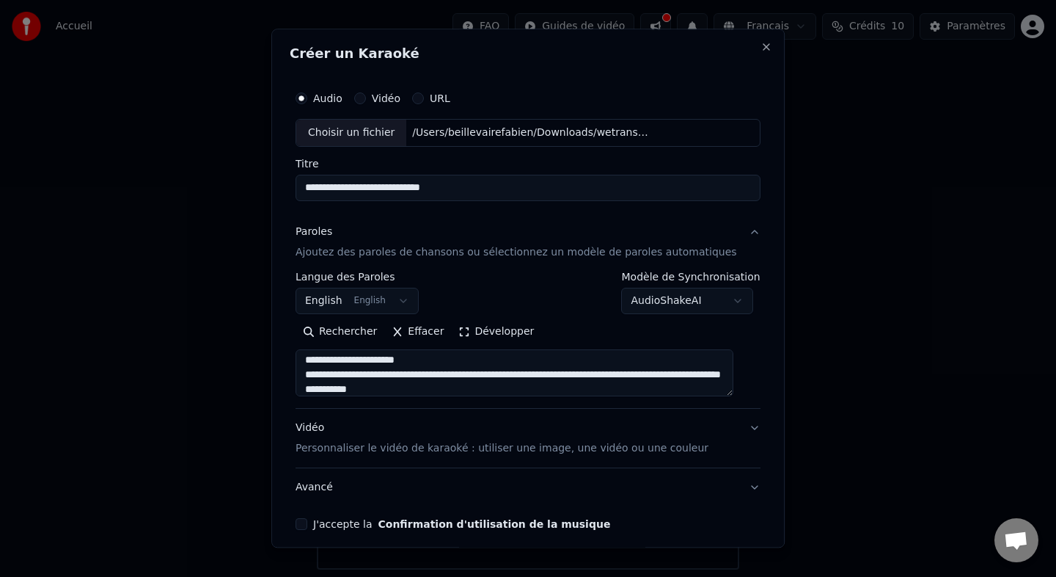
scroll to position [664, 0]
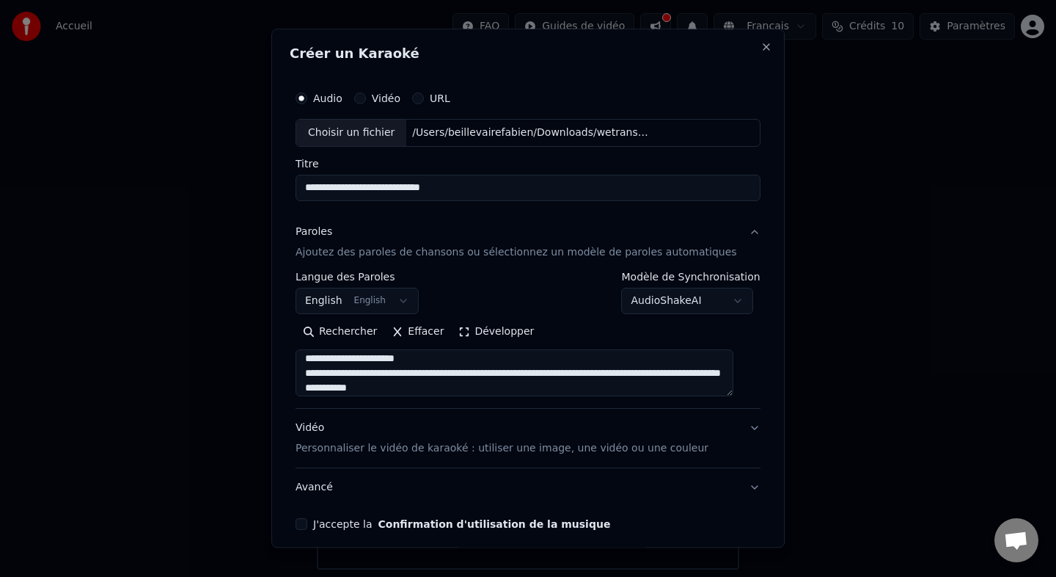
click at [387, 373] on textarea at bounding box center [515, 372] width 438 height 47
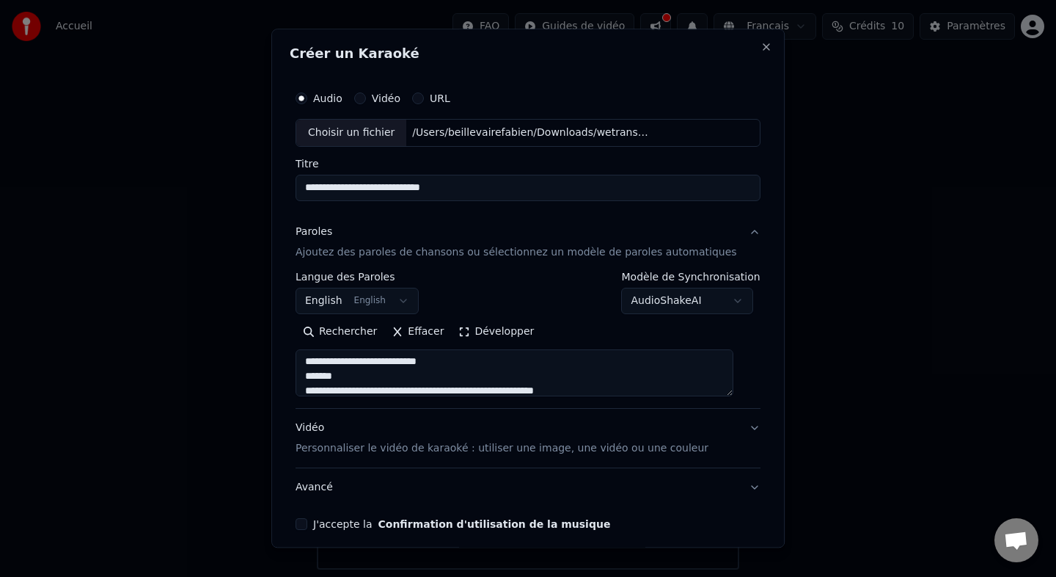
scroll to position [748, 0]
click at [395, 371] on textarea at bounding box center [515, 372] width 438 height 47
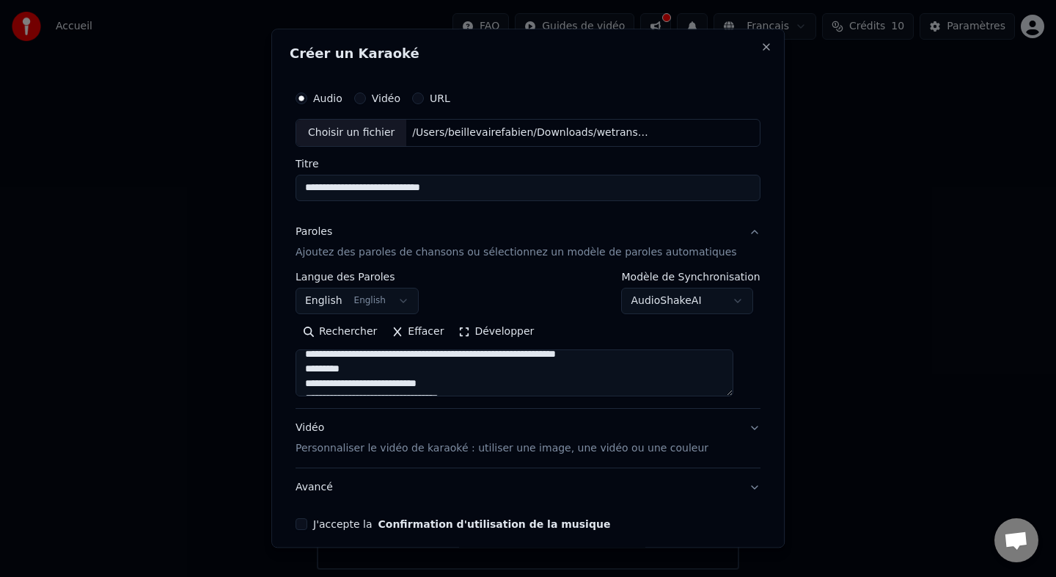
scroll to position [837, 0]
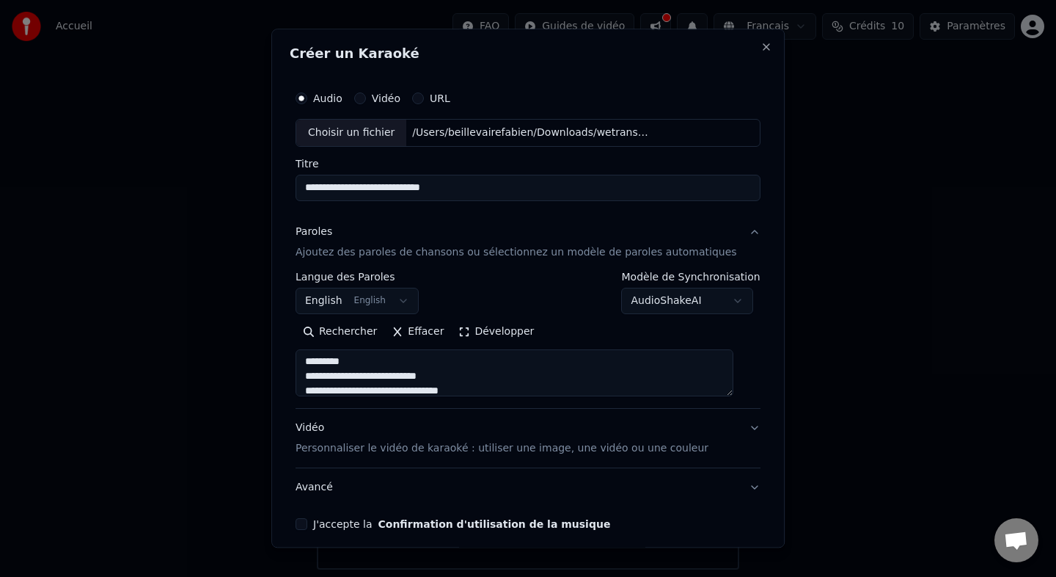
click at [387, 373] on textarea at bounding box center [515, 372] width 438 height 47
click at [375, 365] on textarea at bounding box center [515, 372] width 438 height 47
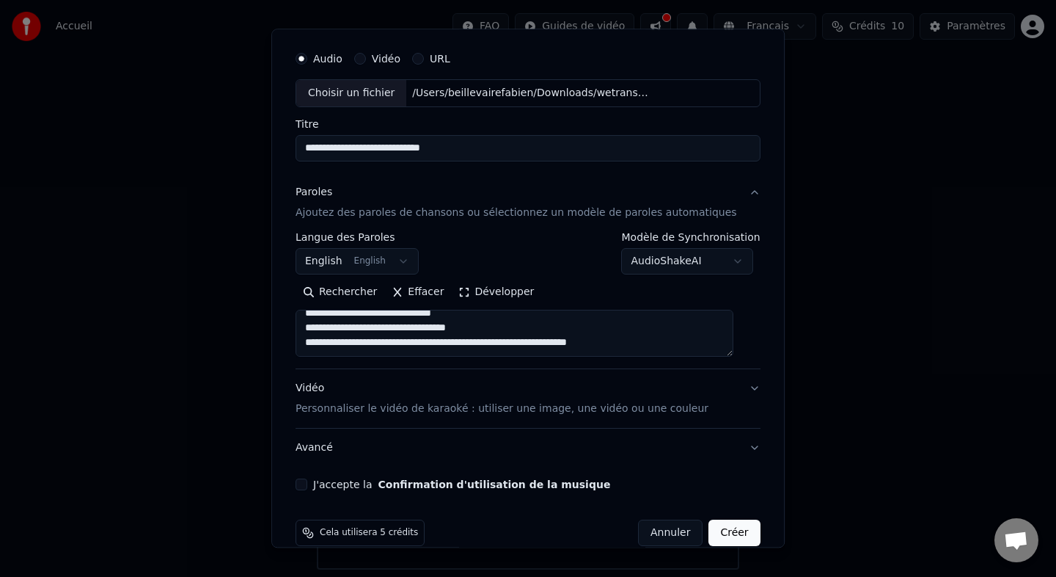
scroll to position [45, 0]
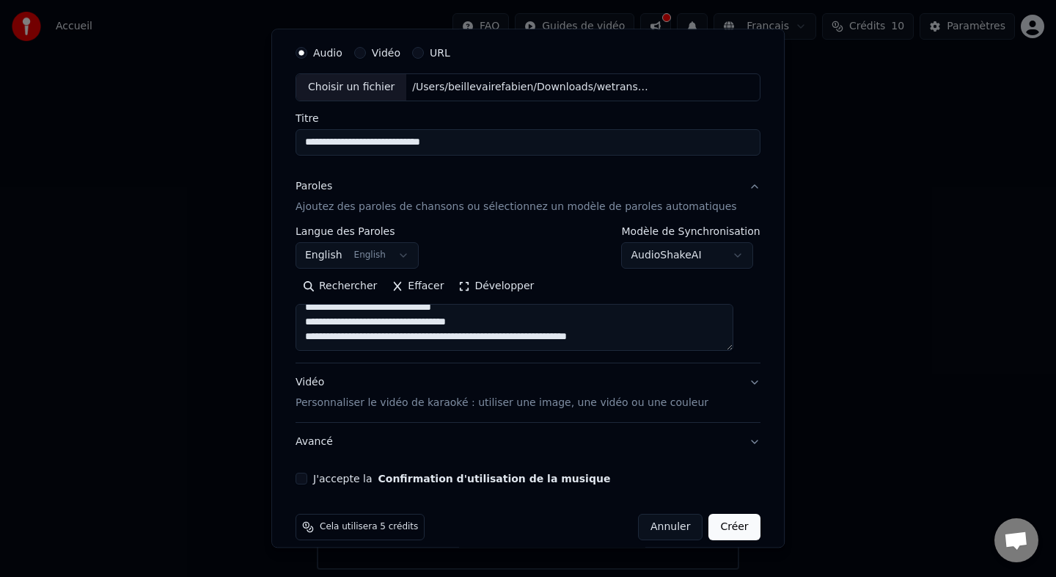
type textarea "**********"
click at [535, 392] on div "Vidéo Personnaliser le vidéo de karaoké : utiliser une image, une vidéo ou une …" at bounding box center [502, 392] width 413 height 35
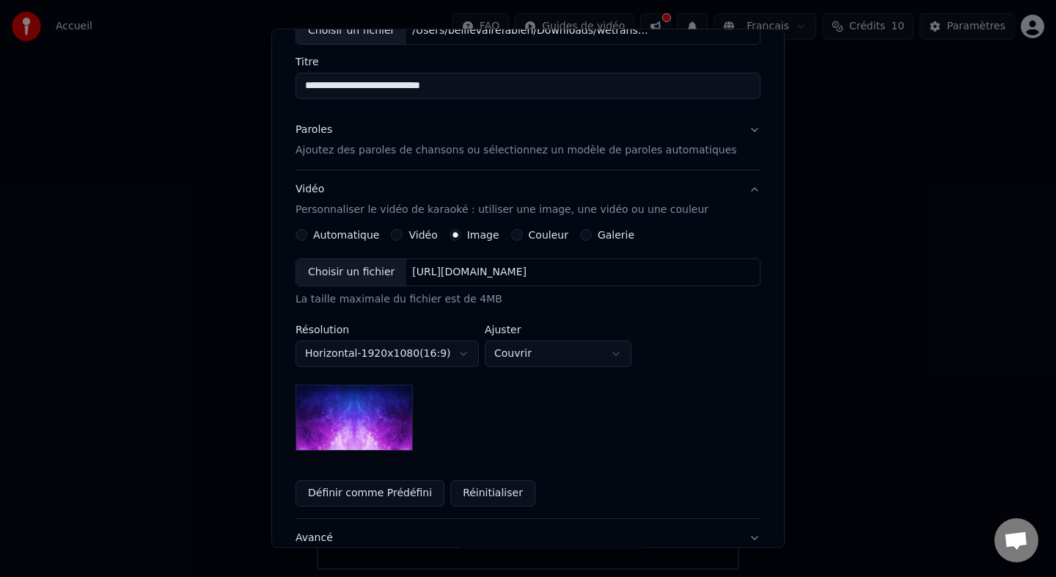
scroll to position [58, 0]
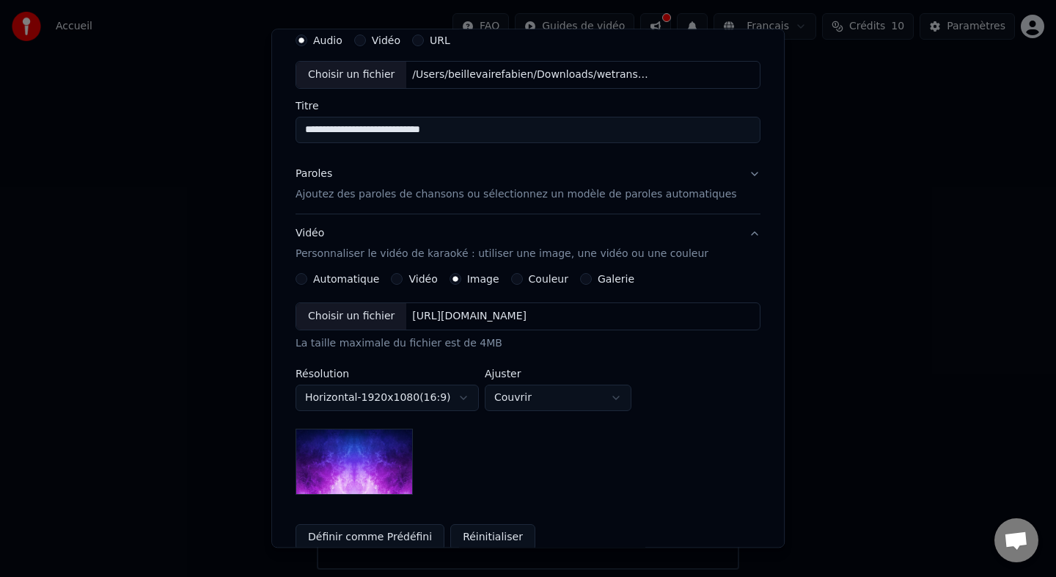
click at [600, 278] on label "Galerie" at bounding box center [616, 279] width 37 height 10
click at [592, 278] on button "Galerie" at bounding box center [586, 279] width 12 height 12
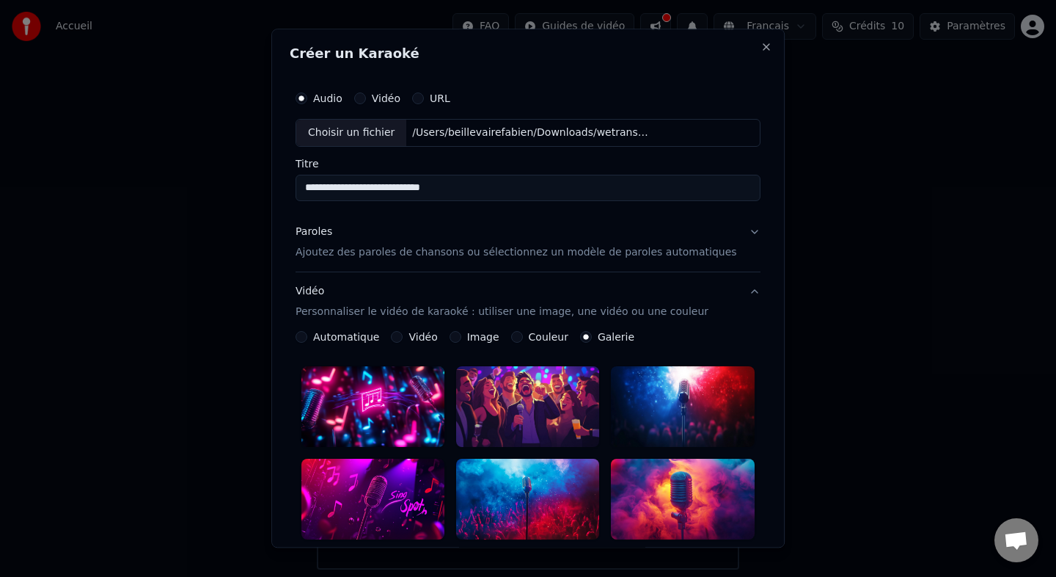
scroll to position [20, 0]
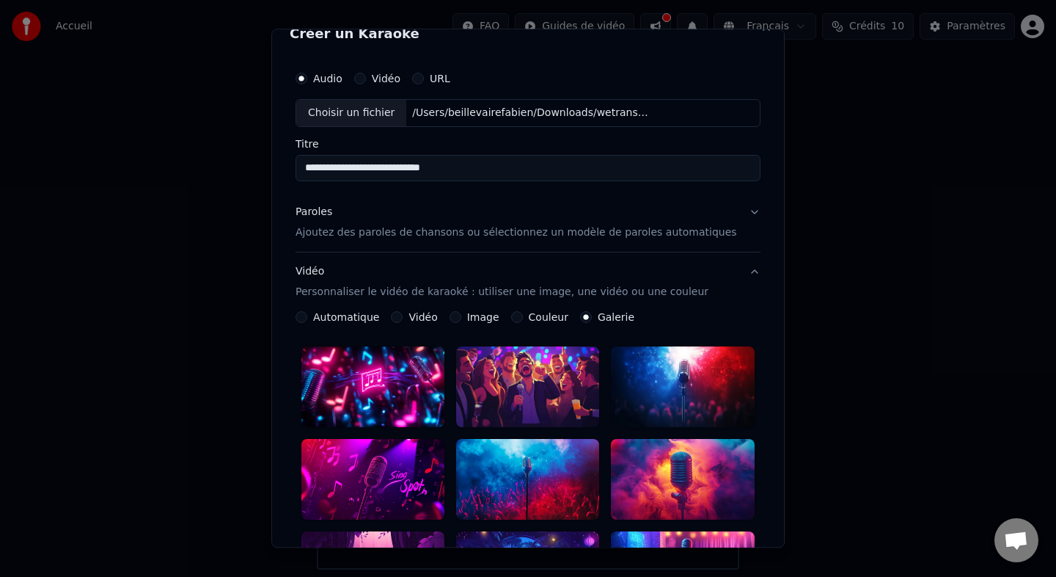
click at [521, 318] on button "Couleur" at bounding box center [517, 317] width 12 height 12
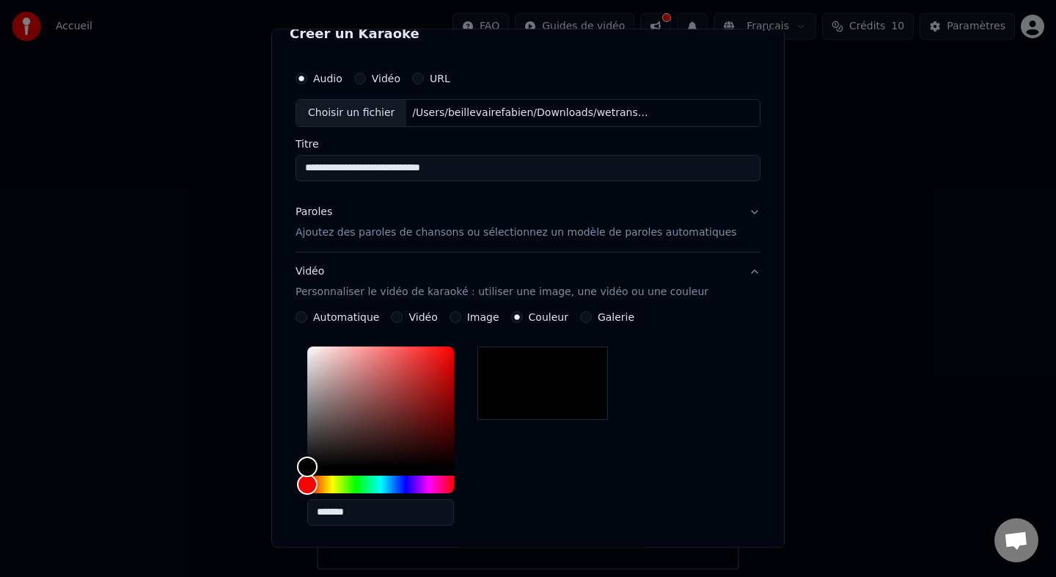
click at [482, 319] on label "Image" at bounding box center [483, 317] width 32 height 10
click at [461, 319] on button "Image" at bounding box center [456, 317] width 12 height 12
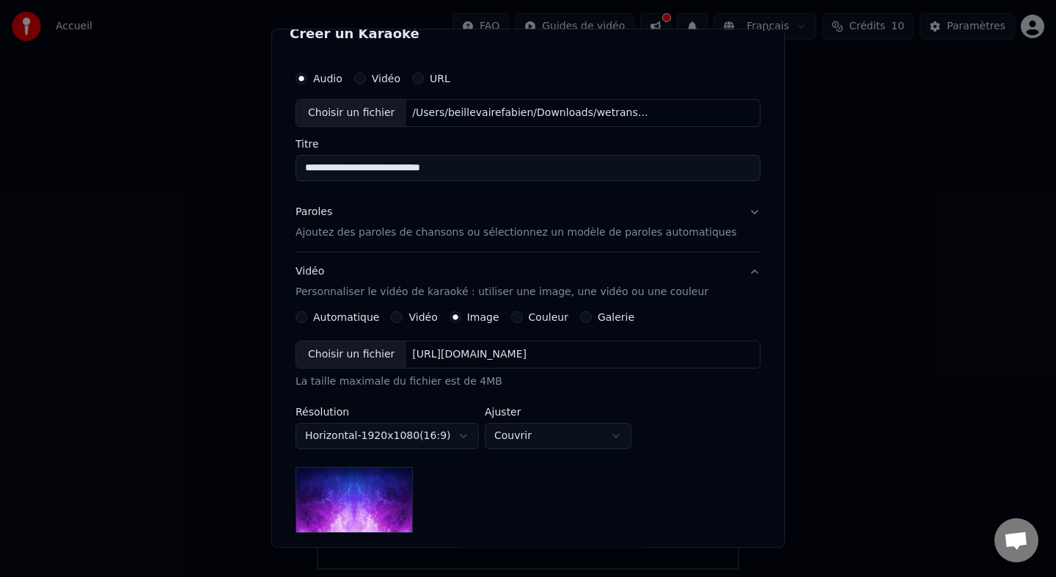
click at [431, 318] on label "Vidéo" at bounding box center [423, 317] width 29 height 10
click at [403, 318] on button "Vidéo" at bounding box center [398, 317] width 12 height 12
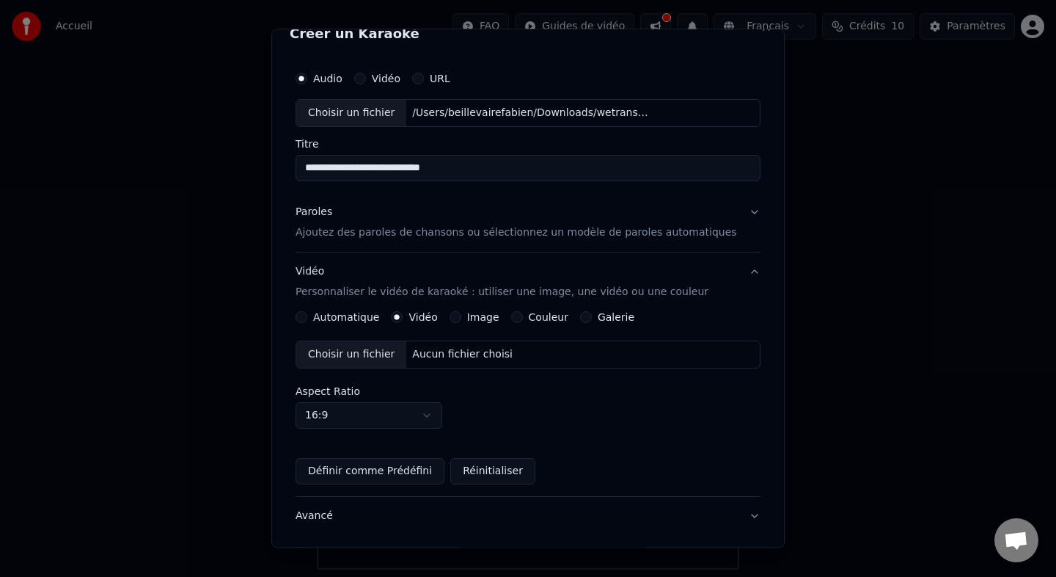
click at [343, 313] on label "Automatique" at bounding box center [346, 317] width 66 height 10
click at [307, 313] on button "Automatique" at bounding box center [302, 317] width 12 height 12
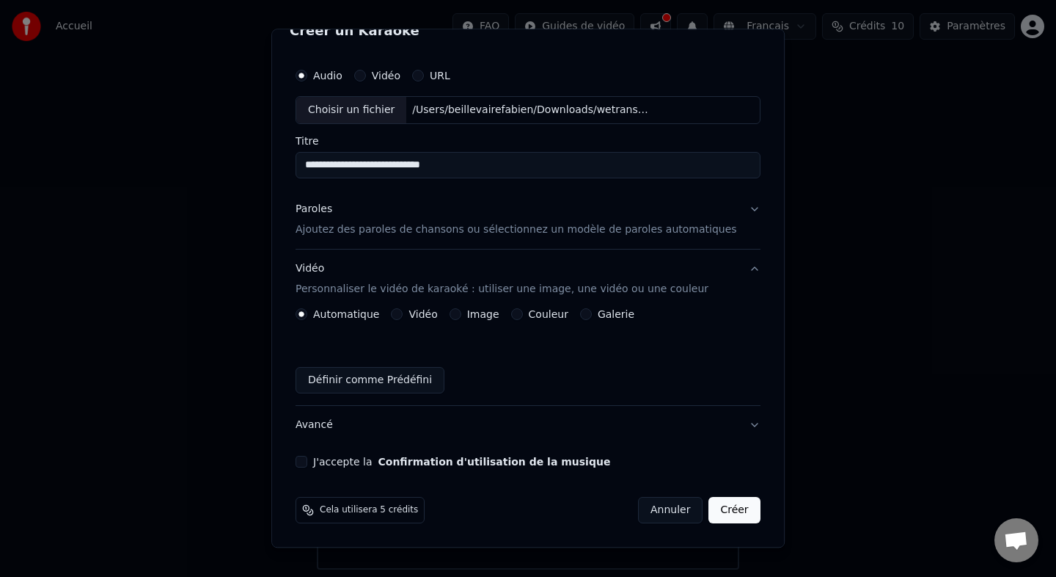
scroll to position [21, 0]
click at [401, 315] on button "Vidéo" at bounding box center [398, 316] width 12 height 12
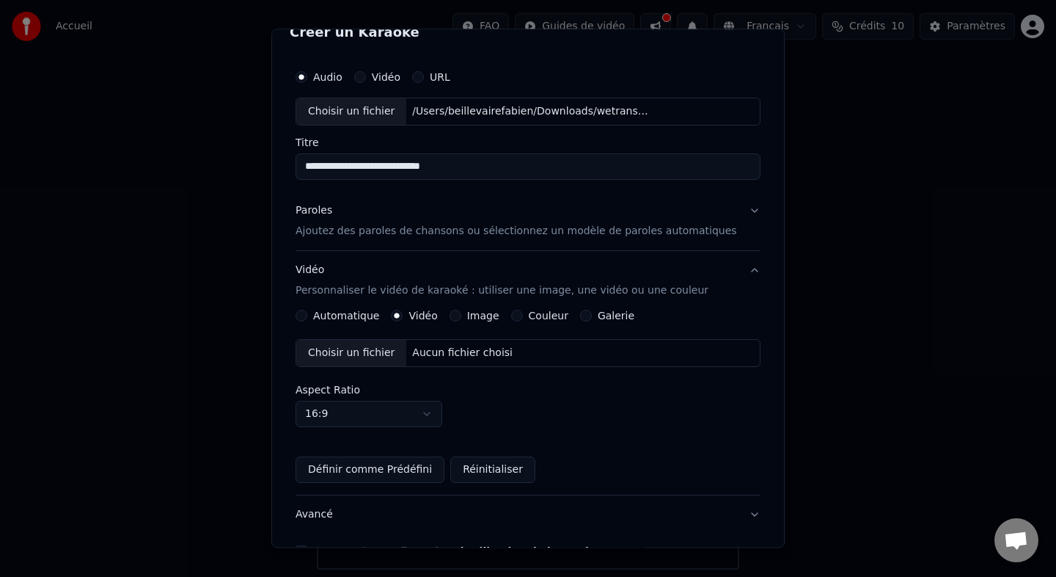
click at [420, 348] on div "Aucun fichier choisi" at bounding box center [463, 353] width 112 height 15
click at [511, 346] on div "Aucun fichier choisi" at bounding box center [463, 353] width 112 height 15
click at [345, 315] on label "Automatique" at bounding box center [346, 315] width 66 height 10
click at [307, 315] on button "Automatique" at bounding box center [302, 316] width 12 height 12
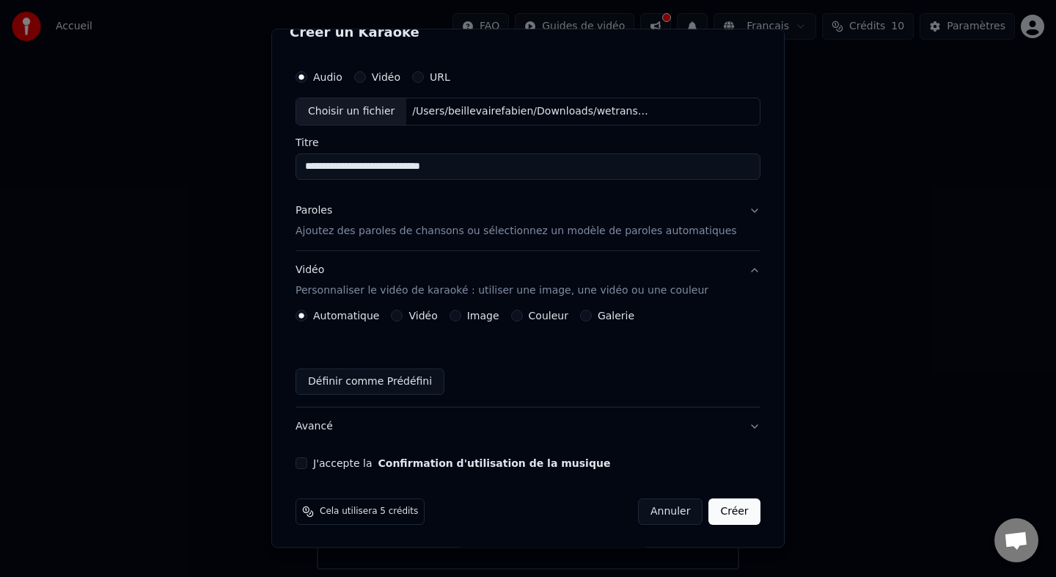
click at [427, 312] on label "Vidéo" at bounding box center [423, 315] width 29 height 10
click at [403, 312] on button "Vidéo" at bounding box center [398, 316] width 12 height 12
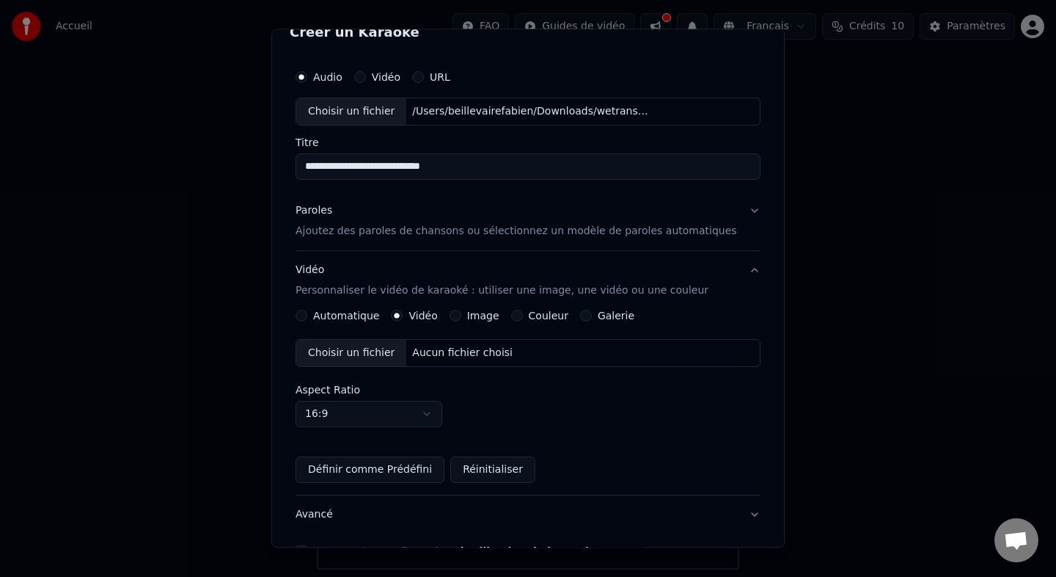
click at [471, 315] on label "Image" at bounding box center [483, 315] width 32 height 10
click at [461, 315] on button "Image" at bounding box center [456, 316] width 12 height 12
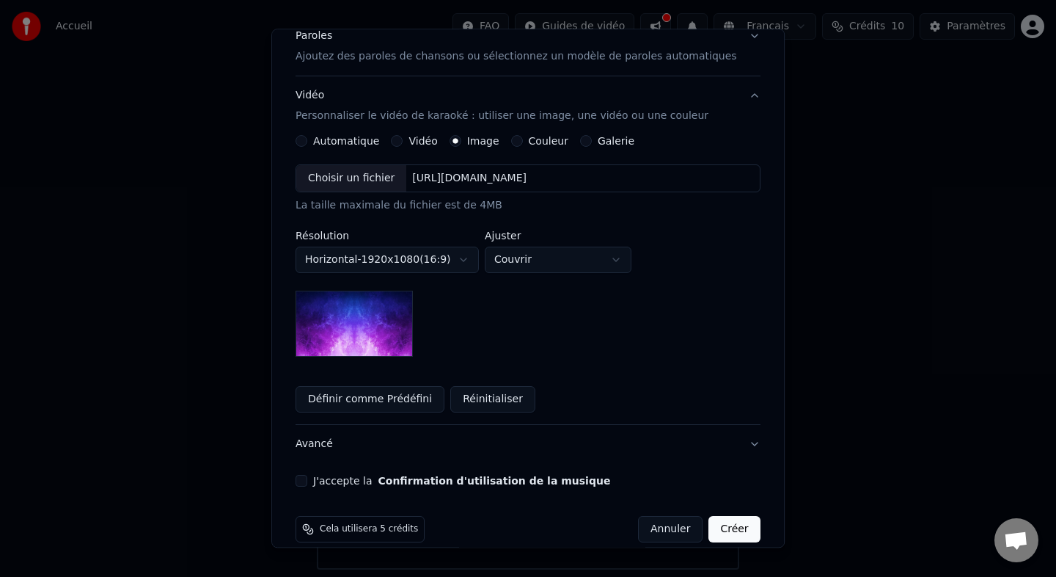
scroll to position [194, 0]
click at [472, 261] on body "**********" at bounding box center [528, 284] width 1056 height 569
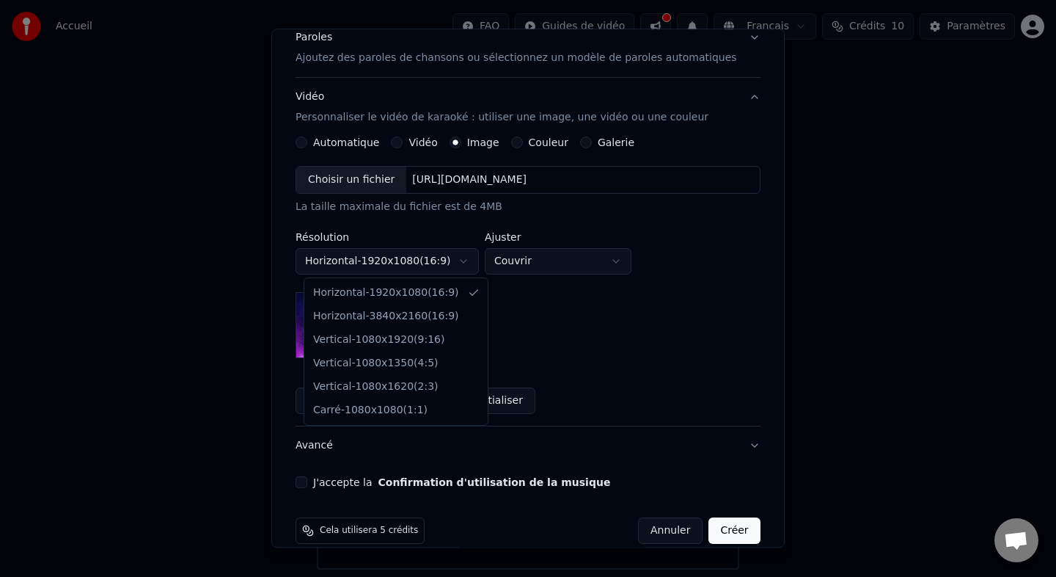
select select "*********"
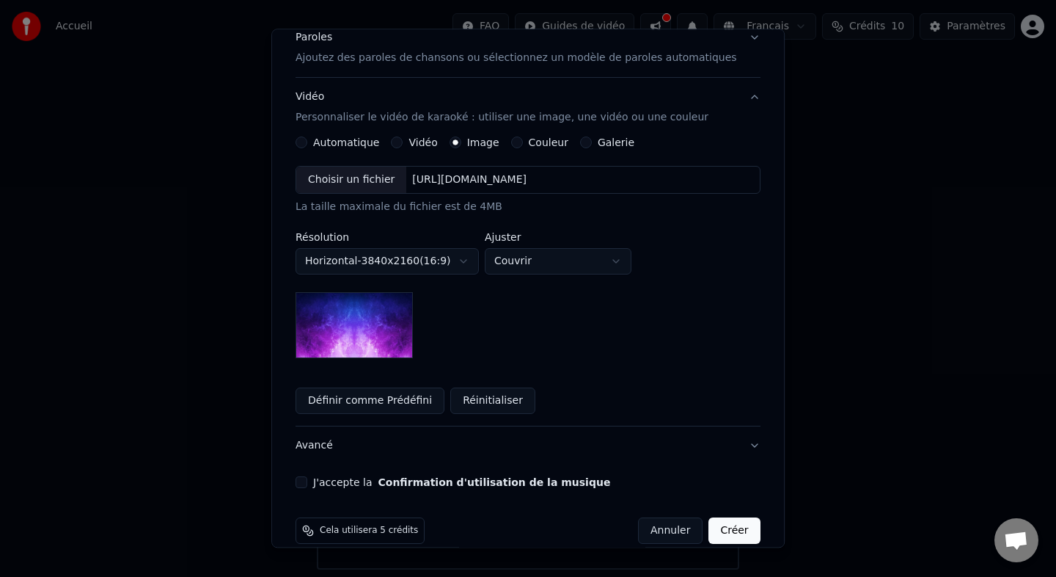
click at [607, 196] on div "Choisir un fichier [URL][DOMAIN_NAME] La taille maximale du fichier est de 4MB" at bounding box center [528, 190] width 465 height 48
click at [533, 180] on div "[URL][DOMAIN_NAME]" at bounding box center [470, 179] width 126 height 15
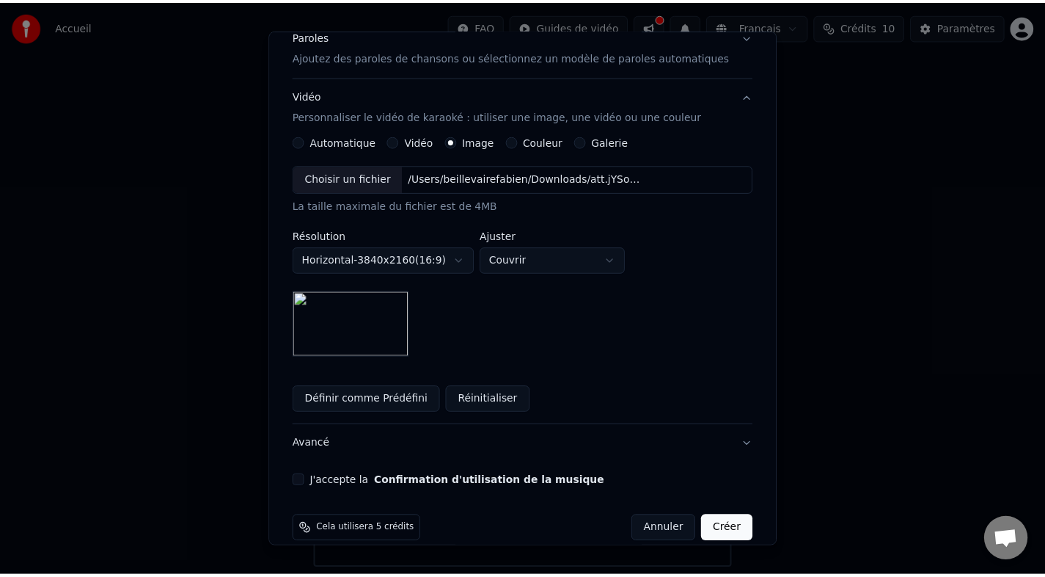
scroll to position [215, 0]
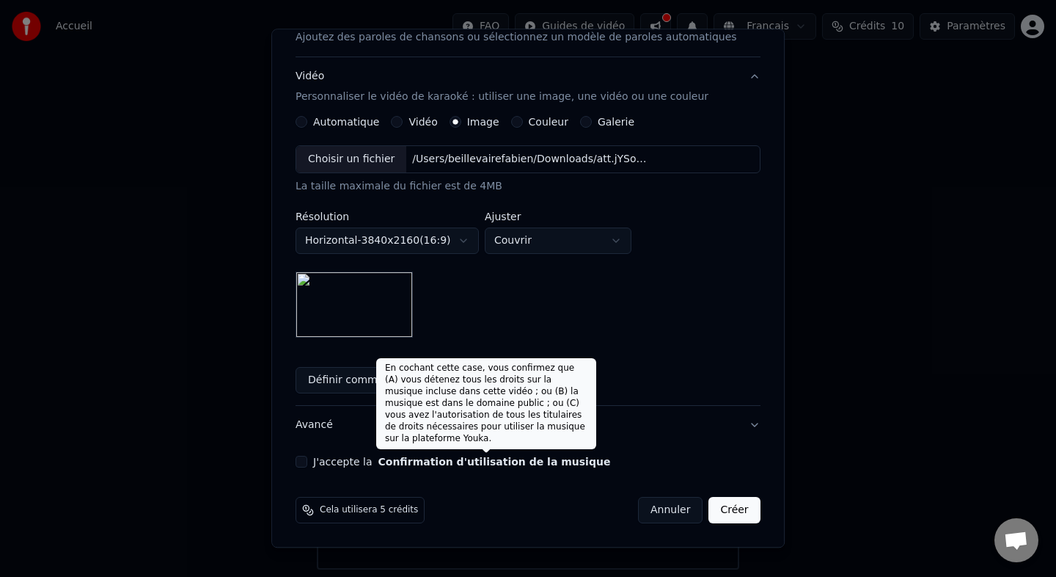
click at [444, 461] on button "Confirmation d'utilisation de la musique" at bounding box center [495, 461] width 233 height 10
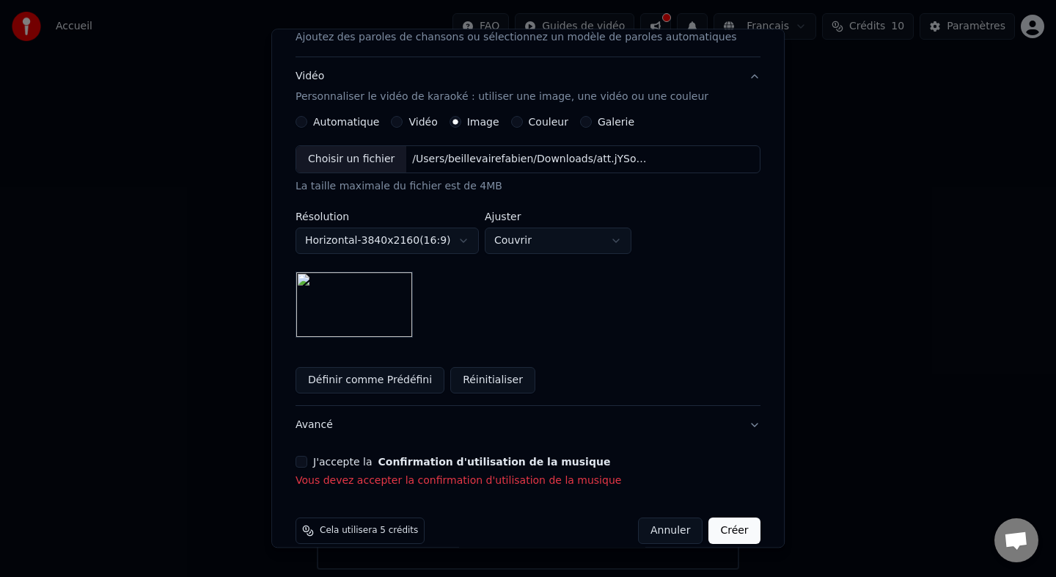
click at [307, 467] on button "J'accepte la Confirmation d'utilisation de la musique" at bounding box center [302, 462] width 12 height 12
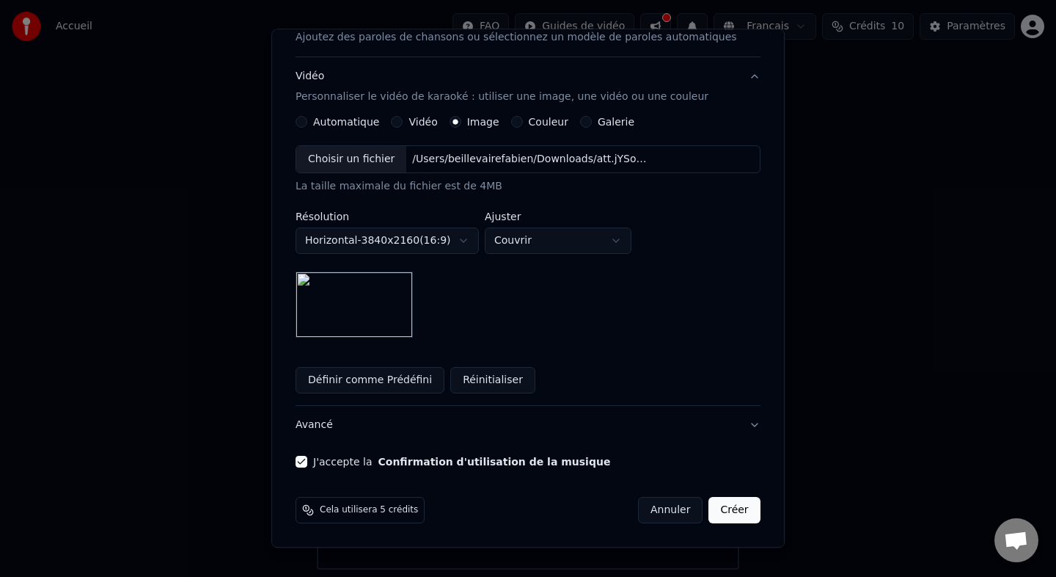
click at [736, 511] on button "Créer" at bounding box center [734, 510] width 51 height 26
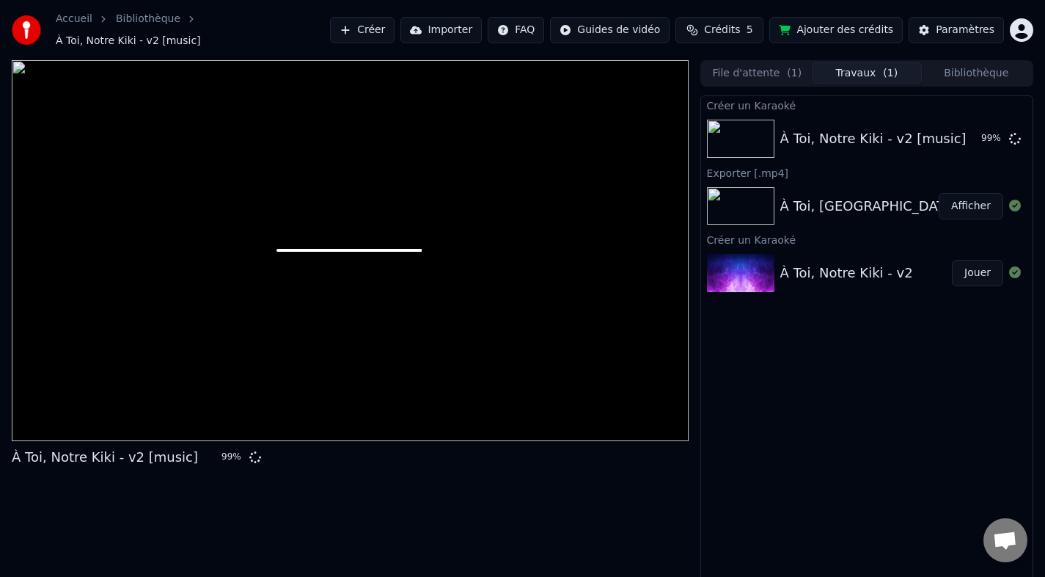
click at [906, 470] on div "Créer un Karaoké À Toi, Notre Kiki - v2 [music] 99 % Exporter [.mp4] À Toi, N…" at bounding box center [867, 340] width 333 height 490
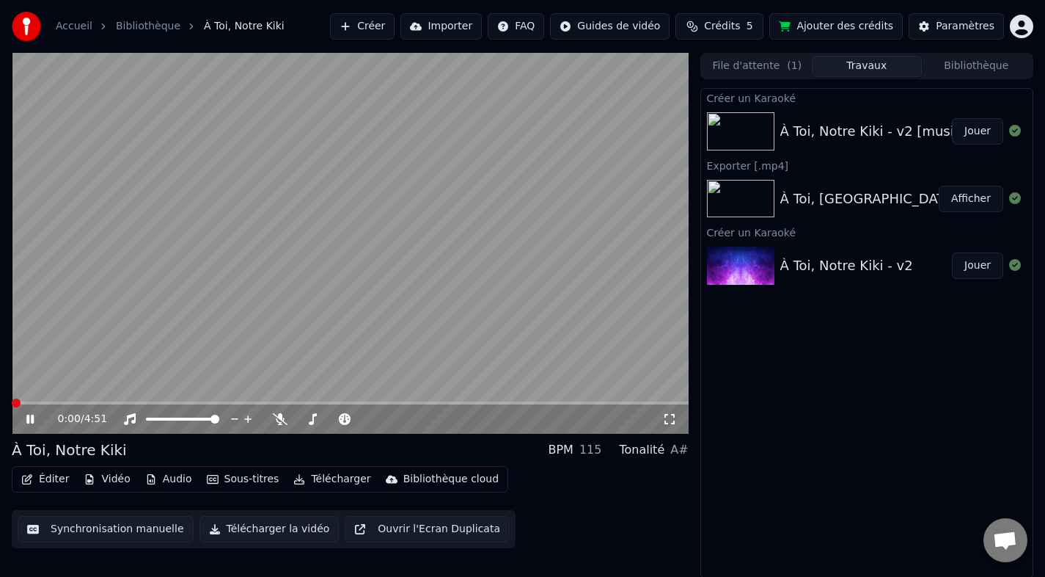
click at [34, 416] on icon at bounding box center [40, 419] width 34 height 12
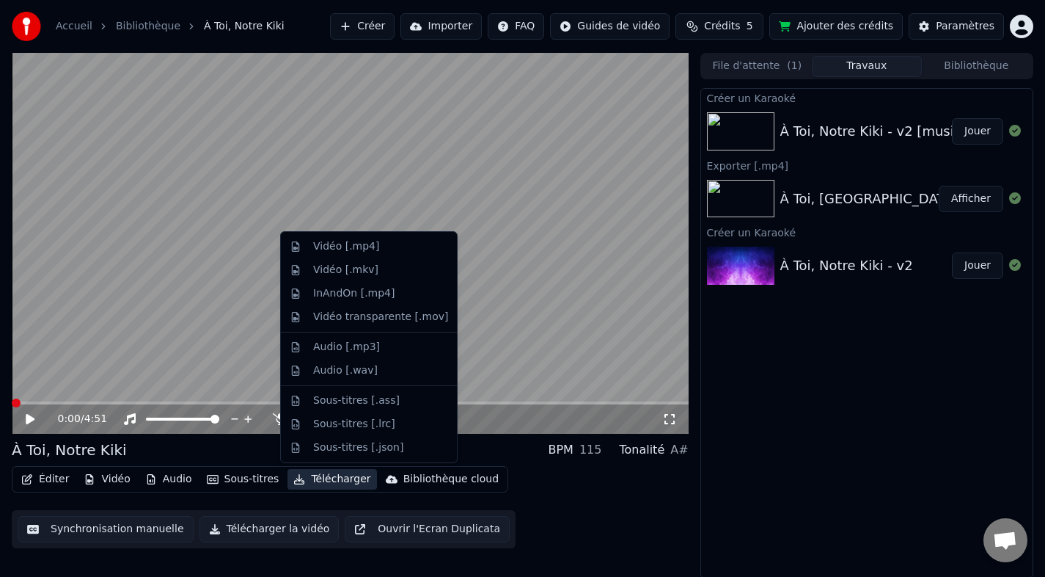
click at [331, 478] on button "Télécharger" at bounding box center [332, 479] width 89 height 21
click at [376, 258] on div "Vidéo [.mkv]" at bounding box center [369, 269] width 170 height 23
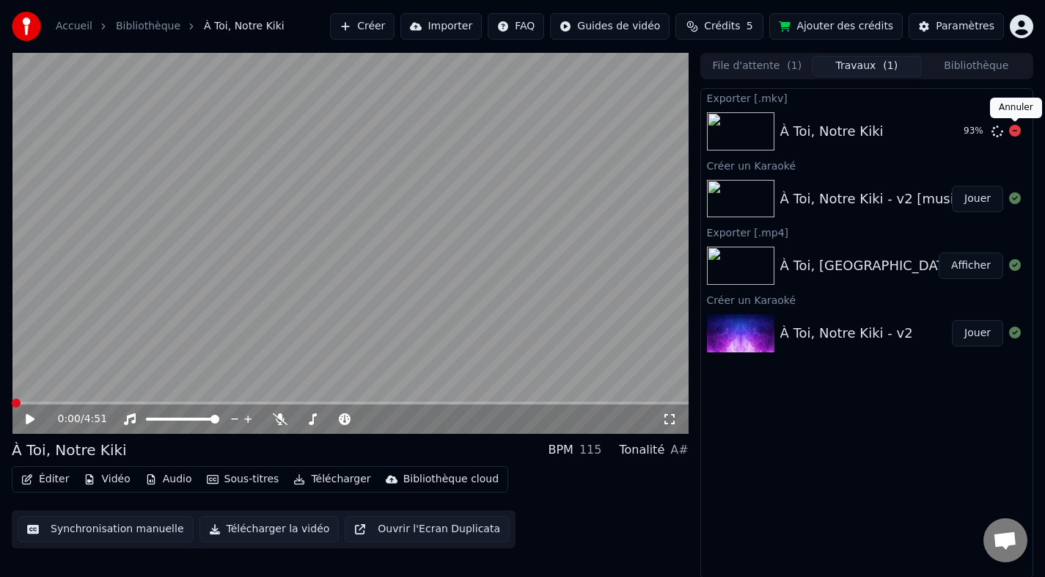
click at [1015, 128] on icon at bounding box center [1015, 131] width 12 height 12
click at [317, 483] on button "Télécharger" at bounding box center [332, 479] width 89 height 21
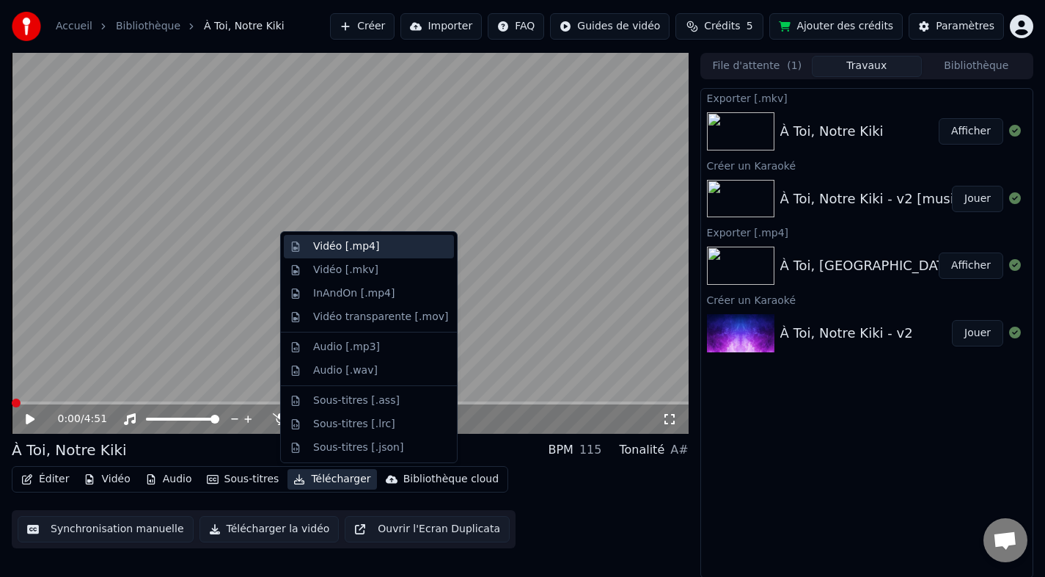
click at [362, 248] on div "Vidéo [.mp4]" at bounding box center [346, 246] width 66 height 15
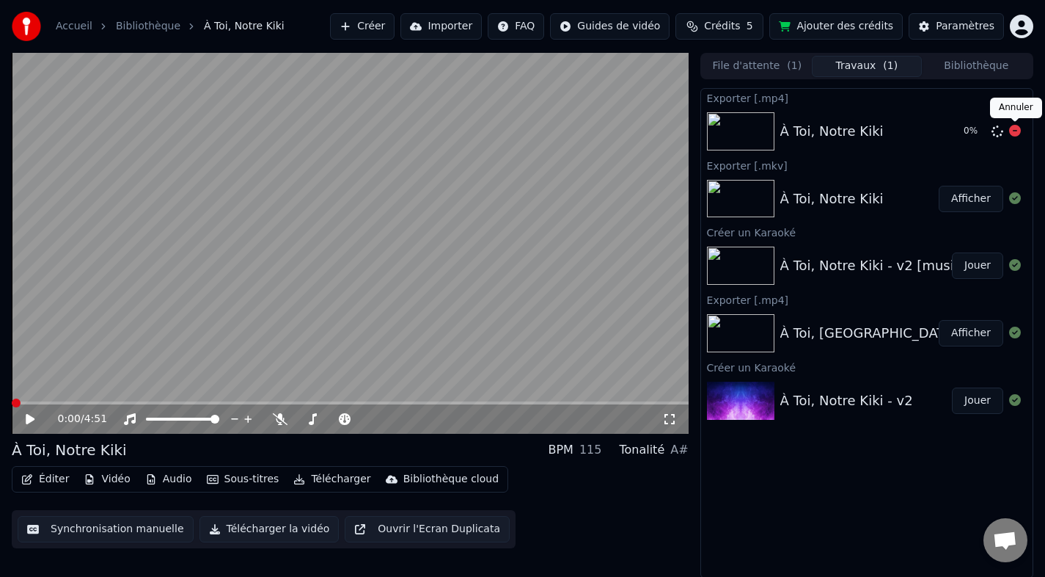
click at [1011, 130] on icon at bounding box center [1015, 131] width 12 height 12
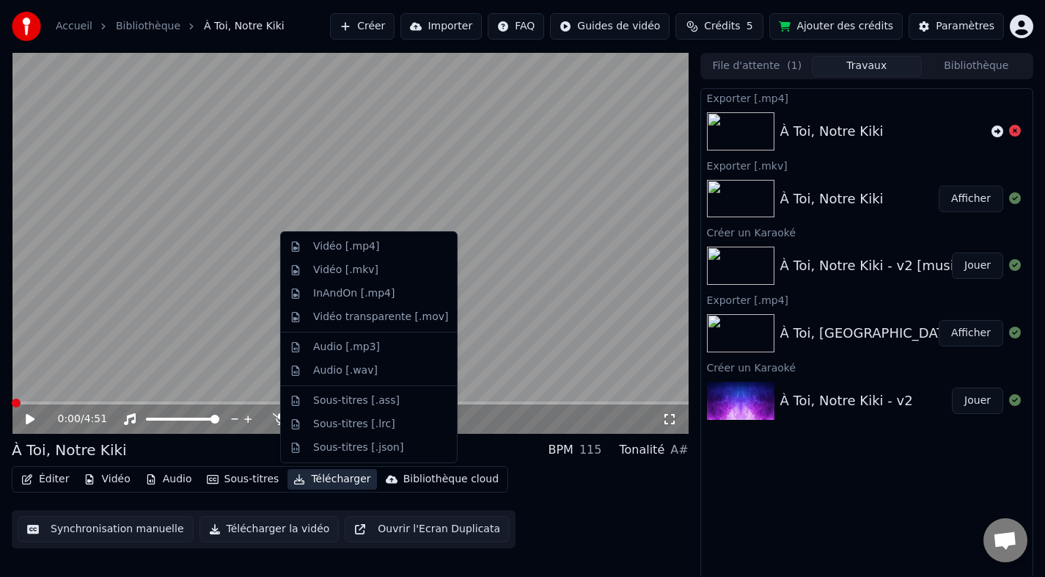
click at [309, 482] on button "Télécharger" at bounding box center [332, 479] width 89 height 21
click at [365, 268] on div "Vidéo [.mkv]" at bounding box center [345, 270] width 65 height 15
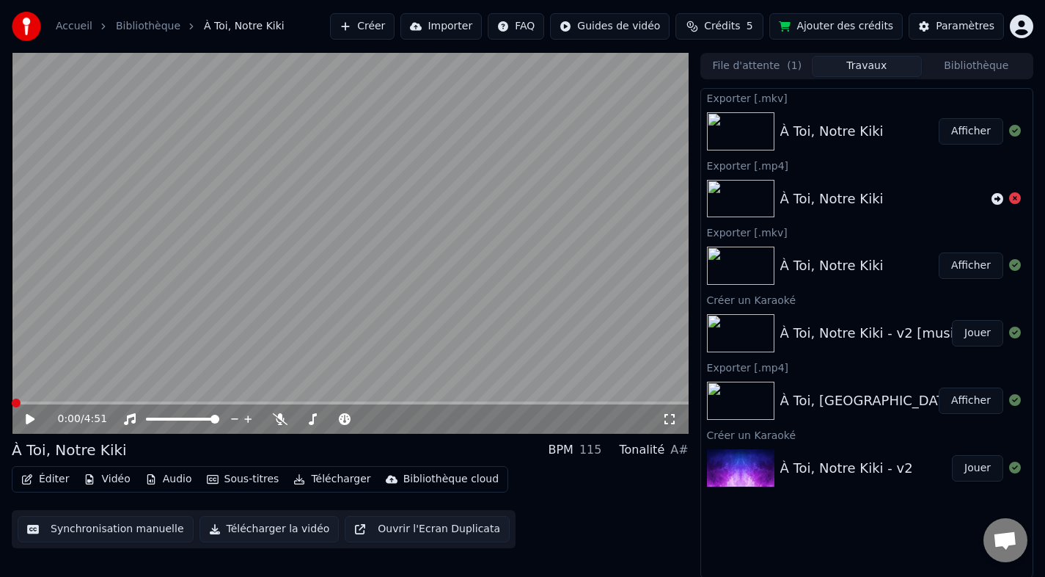
click at [976, 132] on button "Afficher" at bounding box center [971, 131] width 65 height 26
click at [996, 198] on icon at bounding box center [998, 199] width 12 height 12
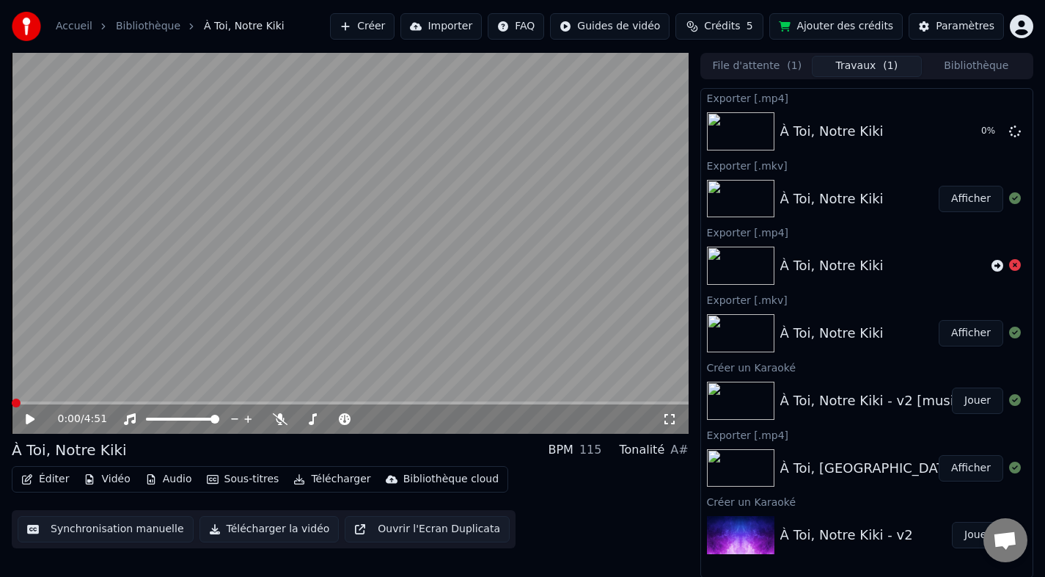
click at [25, 414] on icon at bounding box center [40, 419] width 34 height 12
click at [279, 414] on icon at bounding box center [279, 419] width 15 height 12
click at [63, 399] on span at bounding box center [63, 402] width 9 height 9
click at [62, 401] on span at bounding box center [66, 402] width 9 height 9
click at [30, 417] on icon at bounding box center [40, 419] width 34 height 12
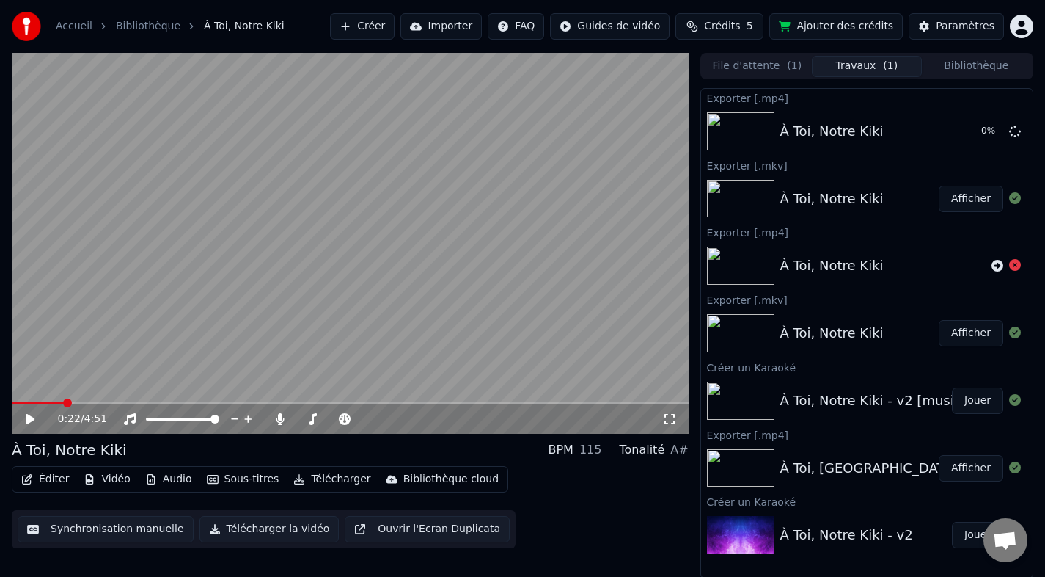
click at [30, 417] on icon at bounding box center [30, 419] width 9 height 10
click at [30, 417] on icon at bounding box center [40, 419] width 34 height 12
click at [30, 417] on icon at bounding box center [30, 419] width 9 height 10
click at [38, 415] on icon at bounding box center [40, 419] width 34 height 12
click at [321, 477] on button "Télécharger" at bounding box center [332, 479] width 89 height 21
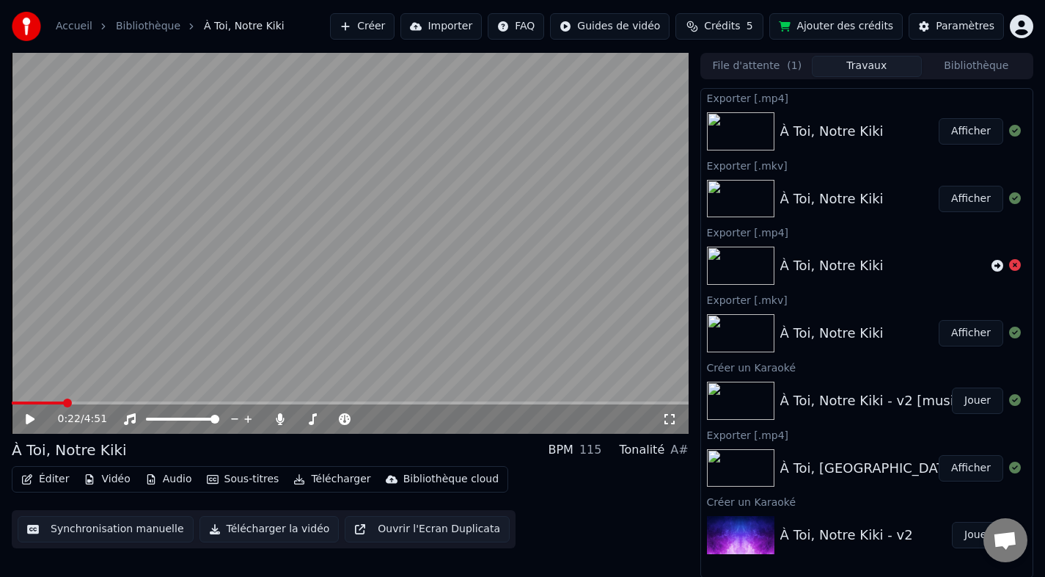
click at [961, 128] on button "Afficher" at bounding box center [971, 131] width 65 height 26
